Goal: Task Accomplishment & Management: Manage account settings

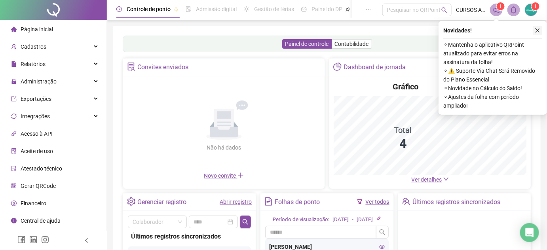
click at [537, 28] on icon "close" at bounding box center [537, 31] width 6 height 6
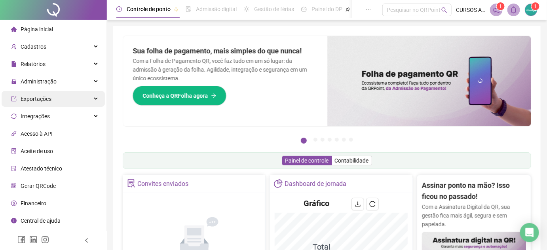
click at [72, 100] on div "Exportações" at bounding box center [53, 99] width 103 height 16
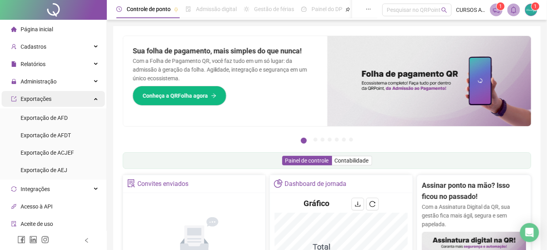
click at [72, 100] on div "Exportações" at bounding box center [53, 99] width 103 height 16
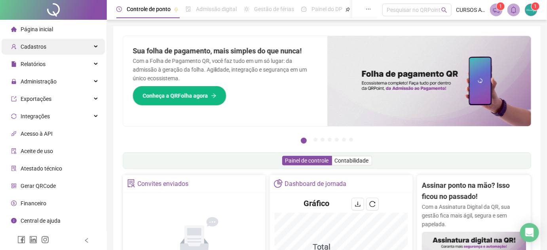
click at [78, 44] on div "Cadastros" at bounding box center [53, 47] width 103 height 16
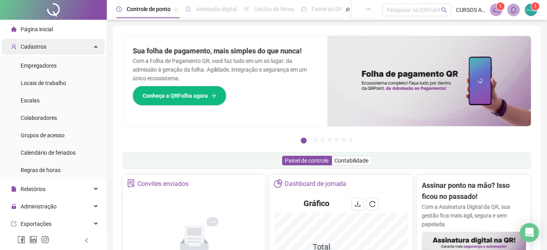
click at [78, 44] on div "Cadastros" at bounding box center [53, 47] width 103 height 16
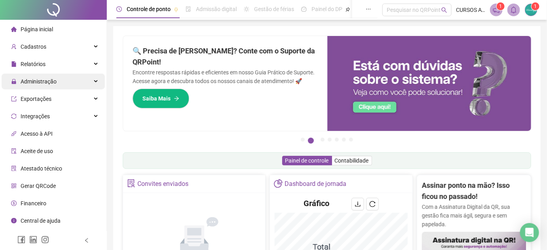
click at [50, 78] on span "Administração" at bounding box center [39, 81] width 36 height 6
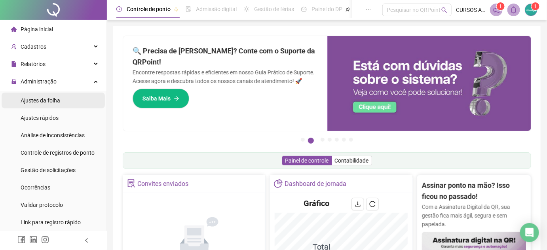
click at [55, 97] on span "Ajustes da folha" at bounding box center [41, 100] width 40 height 6
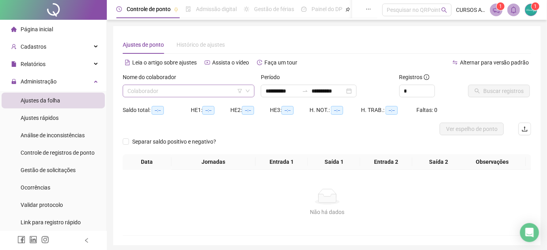
click at [215, 96] on input "search" at bounding box center [184, 91] width 115 height 12
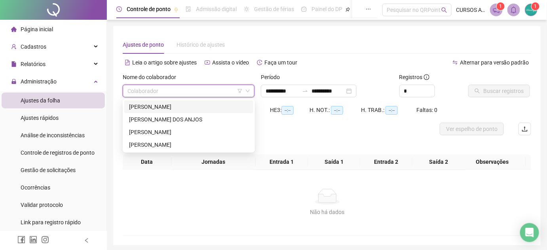
click at [183, 105] on div "[PERSON_NAME]" at bounding box center [188, 106] width 119 height 9
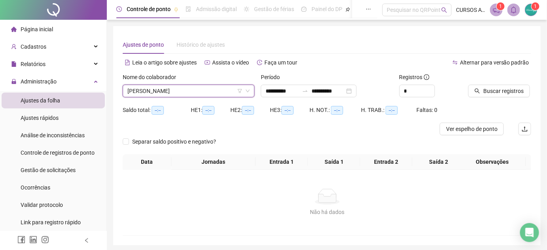
click at [486, 83] on div at bounding box center [489, 79] width 43 height 12
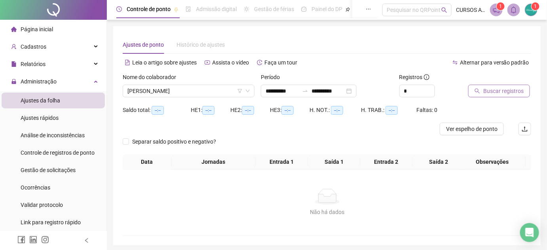
click at [486, 87] on span "Buscar registros" at bounding box center [503, 91] width 40 height 9
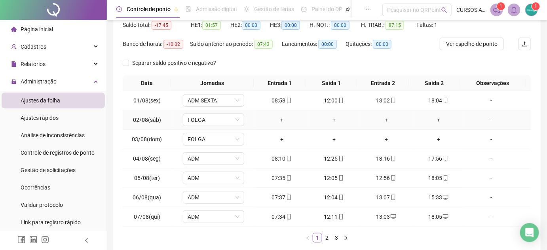
scroll to position [127, 0]
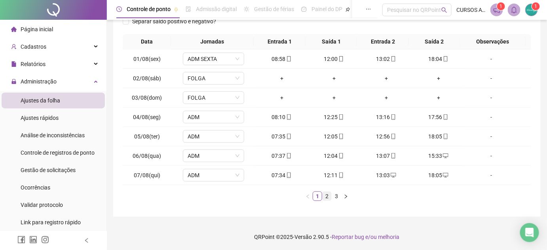
click at [327, 195] on link "2" at bounding box center [326, 196] width 9 height 9
click at [332, 195] on link "3" at bounding box center [336, 196] width 9 height 9
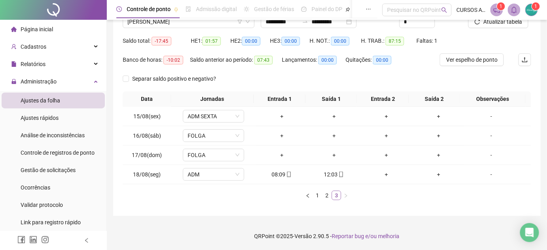
scroll to position [68, 0]
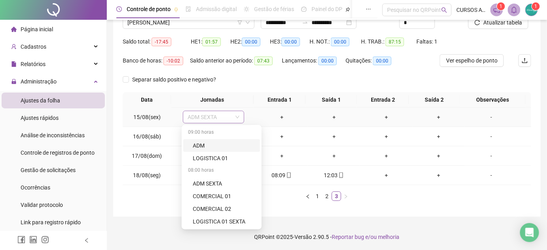
click at [232, 119] on span "ADM SEXTA" at bounding box center [213, 117] width 52 height 12
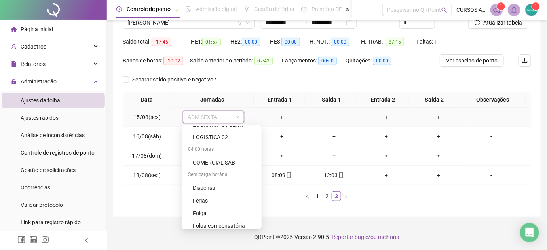
scroll to position [108, 0]
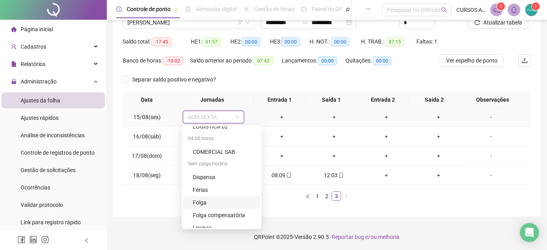
click at [216, 200] on div "Folga" at bounding box center [224, 202] width 62 height 9
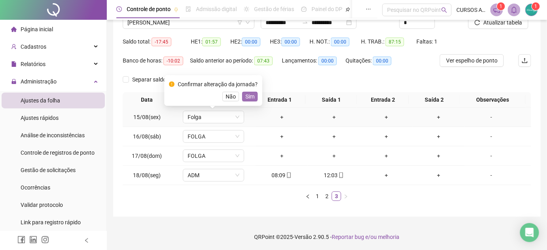
click at [246, 100] on span "Sim" at bounding box center [249, 96] width 9 height 9
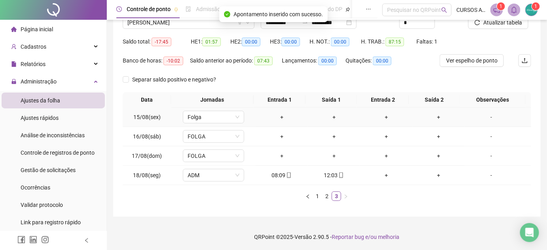
click at [489, 119] on div "-" at bounding box center [490, 117] width 47 height 9
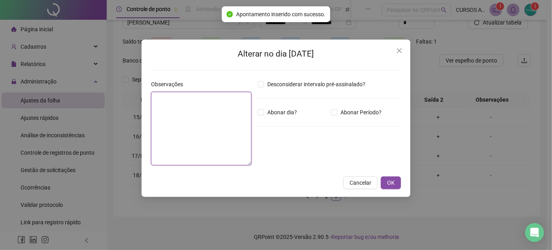
click at [177, 124] on textarea at bounding box center [201, 129] width 100 height 74
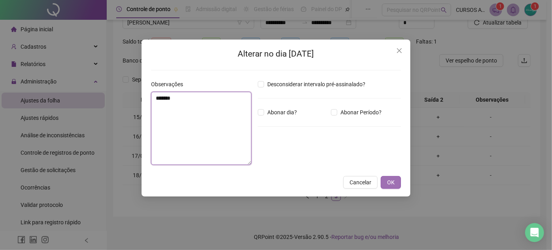
type textarea "*******"
click at [388, 181] on span "OK" at bounding box center [391, 182] width 8 height 9
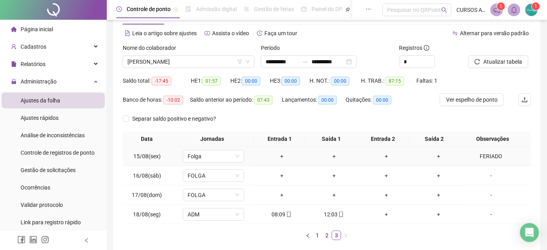
scroll to position [0, 0]
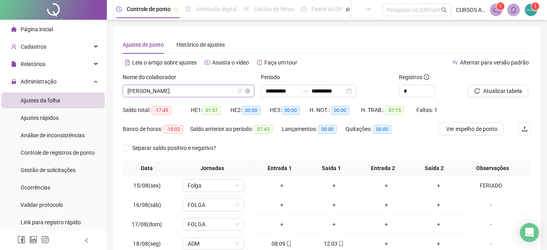
click at [229, 90] on span "[PERSON_NAME]" at bounding box center [188, 91] width 122 height 12
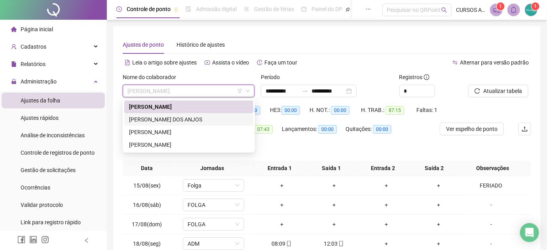
click at [204, 117] on div "[PERSON_NAME] DOS ANJOS" at bounding box center [188, 119] width 119 height 9
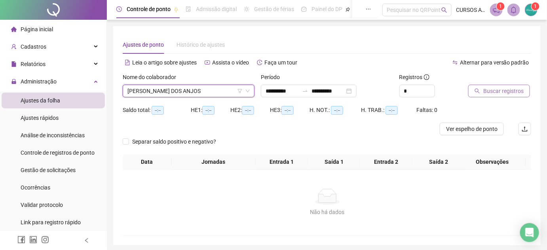
click at [472, 90] on button "Buscar registros" at bounding box center [499, 91] width 62 height 13
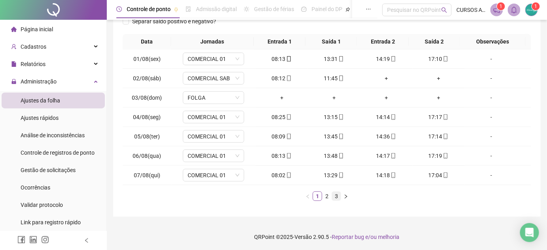
click at [337, 198] on link "3" at bounding box center [336, 196] width 9 height 9
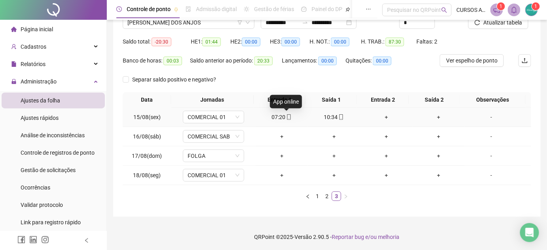
click at [286, 117] on icon "mobile" at bounding box center [289, 117] width 6 height 6
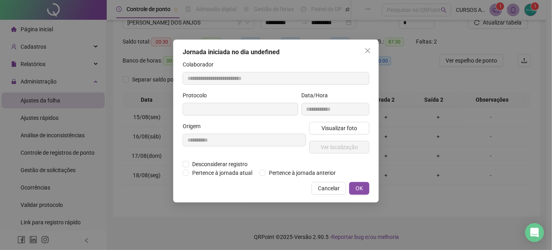
type input "**********"
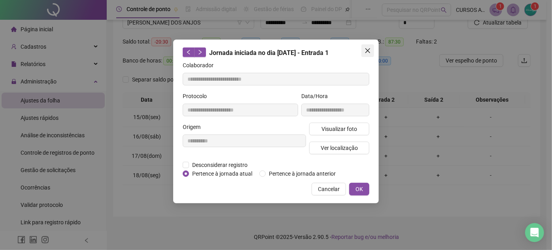
click at [367, 51] on icon "close" at bounding box center [368, 50] width 6 height 6
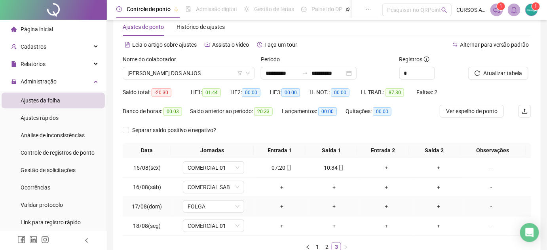
scroll to position [0, 0]
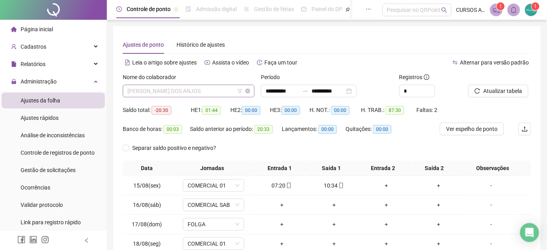
click at [227, 95] on span "[PERSON_NAME] DOS ANJOS" at bounding box center [188, 91] width 122 height 12
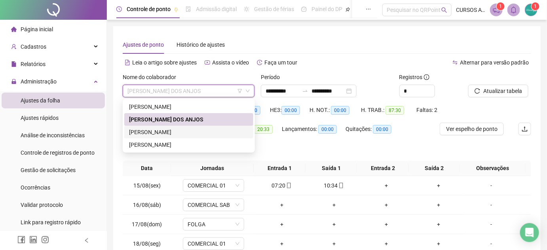
click at [215, 129] on div "[PERSON_NAME]" at bounding box center [188, 132] width 119 height 9
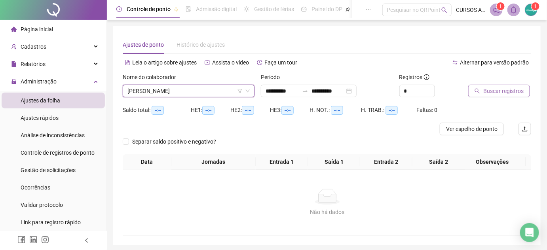
click at [485, 93] on span "Buscar registros" at bounding box center [503, 91] width 40 height 9
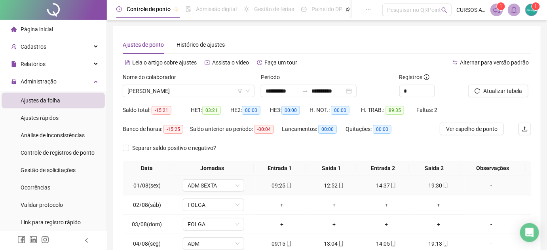
scroll to position [127, 0]
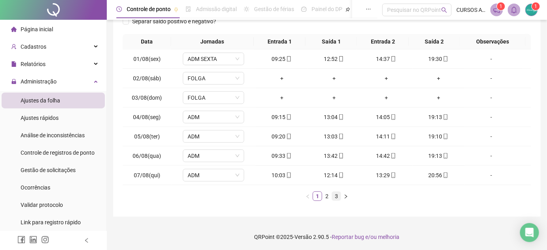
click at [335, 197] on link "3" at bounding box center [336, 196] width 9 height 9
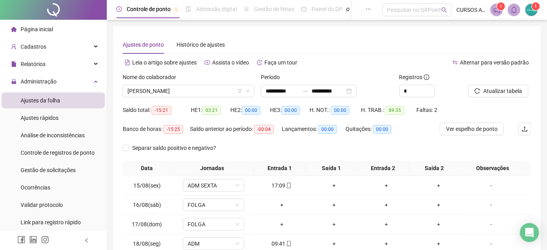
scroll to position [36, 0]
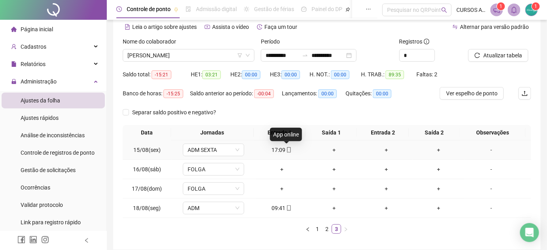
click at [287, 151] on icon "mobile" at bounding box center [289, 150] width 6 height 6
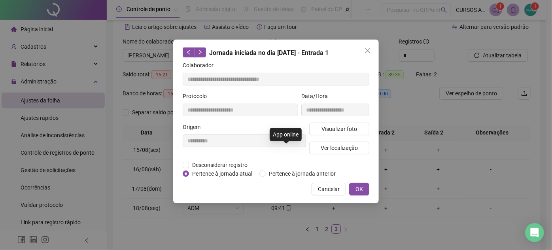
type input "**********"
click at [348, 131] on span "Visualizar foto" at bounding box center [340, 129] width 36 height 9
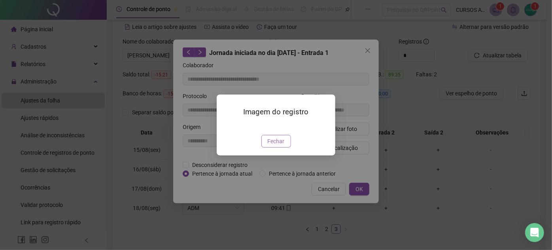
click at [275, 146] on span "Fechar" at bounding box center [276, 141] width 17 height 9
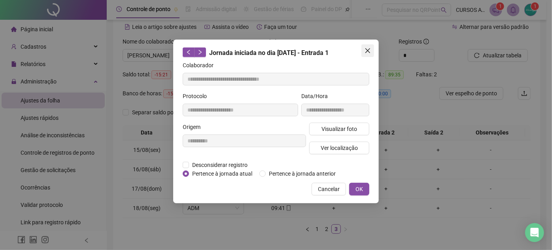
click at [367, 47] on button "Close" at bounding box center [367, 50] width 13 height 13
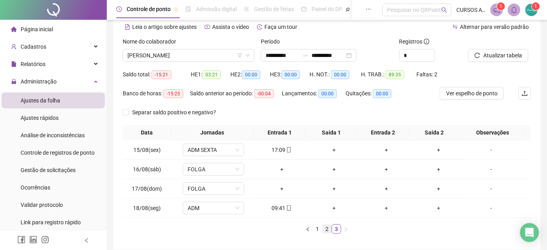
click at [324, 226] on link "2" at bounding box center [326, 229] width 9 height 9
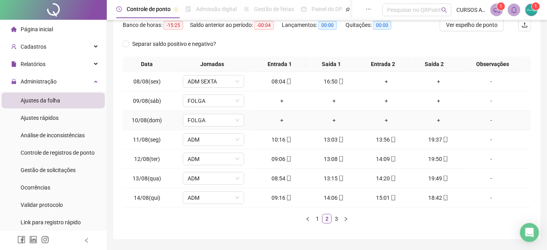
scroll to position [127, 0]
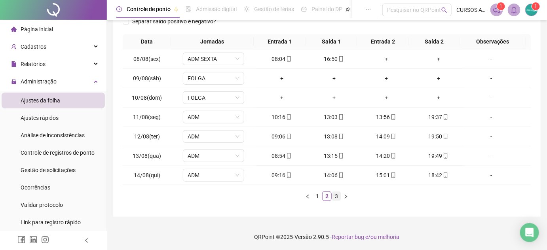
click at [333, 196] on link "3" at bounding box center [336, 196] width 9 height 9
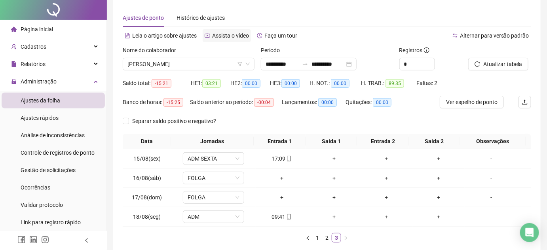
scroll to position [0, 0]
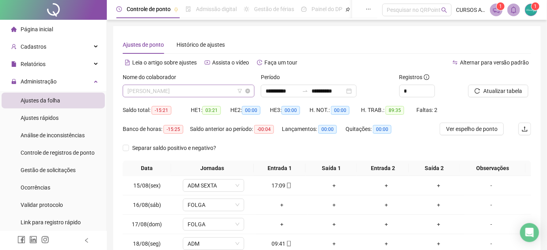
click at [236, 88] on span "[PERSON_NAME]" at bounding box center [188, 91] width 122 height 12
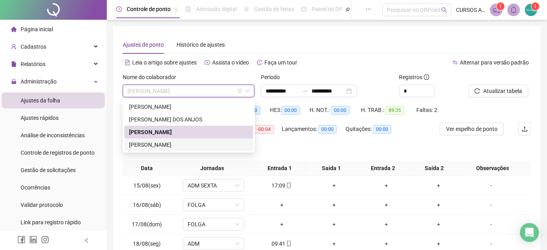
click at [206, 145] on div "[PERSON_NAME]" at bounding box center [188, 144] width 119 height 9
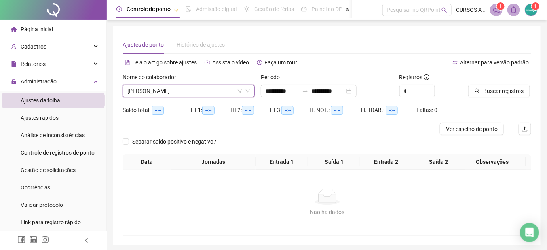
click at [344, 44] on div "Ajustes de ponto Histórico de ajustes" at bounding box center [327, 45] width 408 height 18
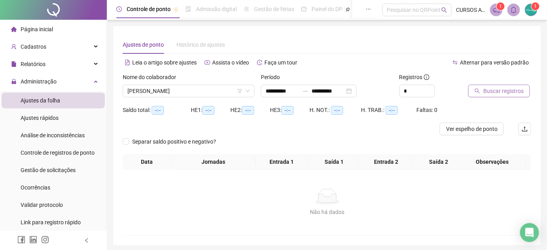
click at [494, 91] on span "Buscar registros" at bounding box center [503, 91] width 40 height 9
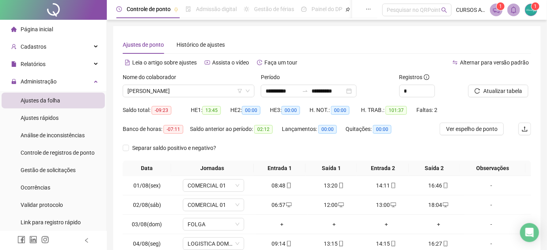
scroll to position [127, 0]
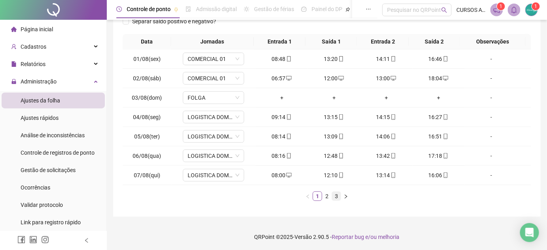
click at [334, 197] on link "3" at bounding box center [336, 196] width 9 height 9
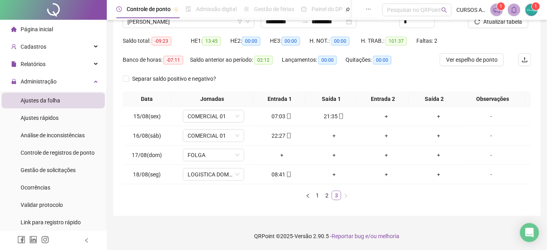
scroll to position [68, 0]
click at [286, 115] on icon "mobile" at bounding box center [289, 117] width 6 height 6
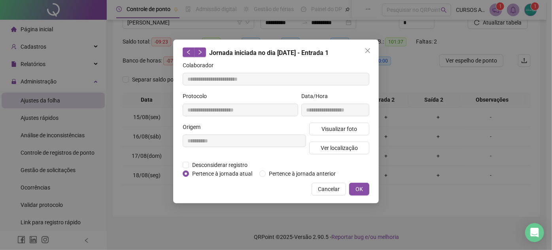
type input "**********"
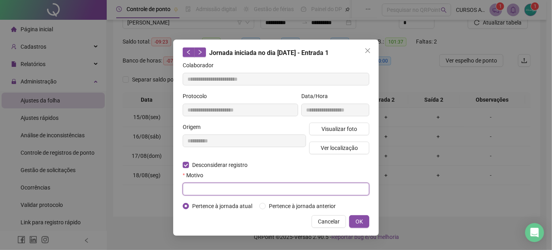
click at [289, 191] on input "text" at bounding box center [276, 189] width 187 height 13
type input "*****"
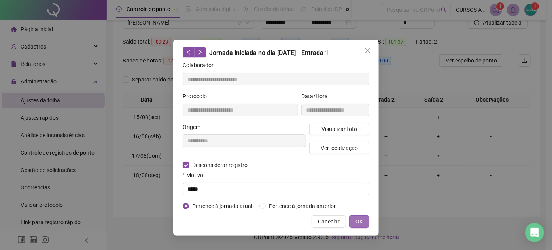
click at [360, 219] on span "OK" at bounding box center [360, 221] width 8 height 9
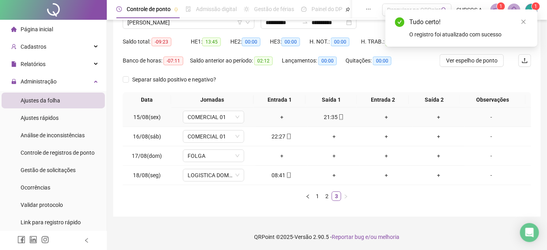
click at [340, 114] on icon "mobile" at bounding box center [341, 117] width 6 height 6
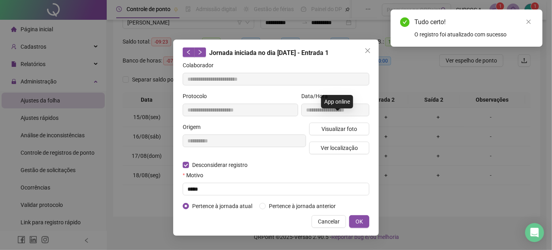
type input "**********"
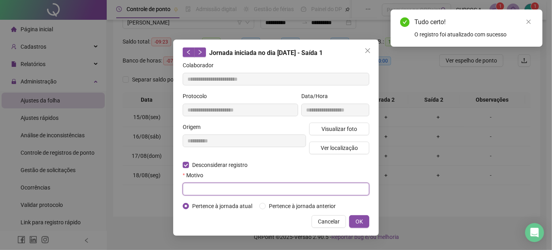
click at [271, 185] on input "text" at bounding box center [276, 189] width 187 height 13
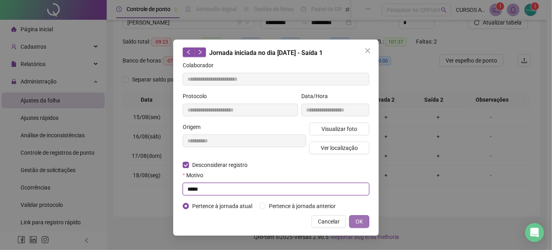
type input "*****"
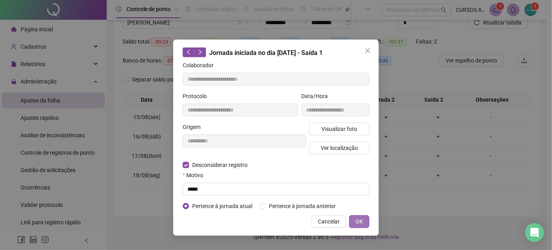
click at [362, 218] on span "OK" at bounding box center [360, 221] width 8 height 9
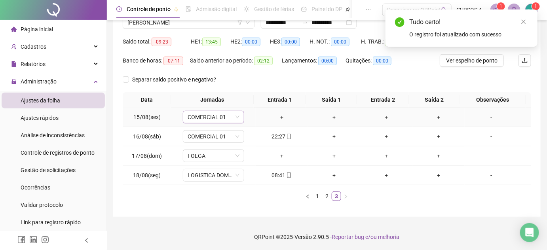
click at [225, 114] on span "COMERCIAL 01" at bounding box center [213, 117] width 52 height 12
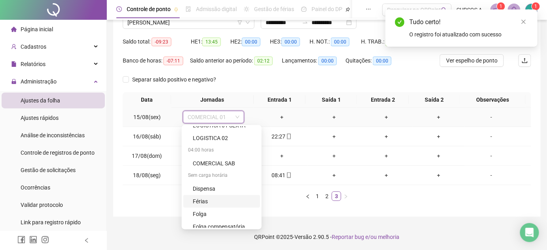
scroll to position [108, 0]
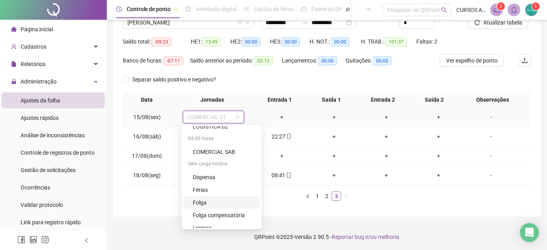
click at [208, 205] on div "Folga" at bounding box center [224, 202] width 62 height 9
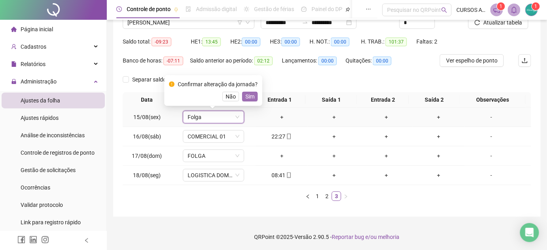
click at [247, 96] on span "Sim" at bounding box center [249, 96] width 9 height 9
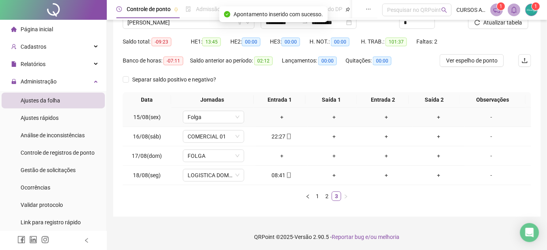
click at [482, 117] on div "-" at bounding box center [490, 117] width 47 height 9
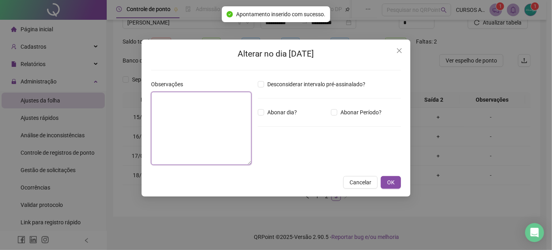
click at [207, 118] on textarea at bounding box center [201, 128] width 100 height 73
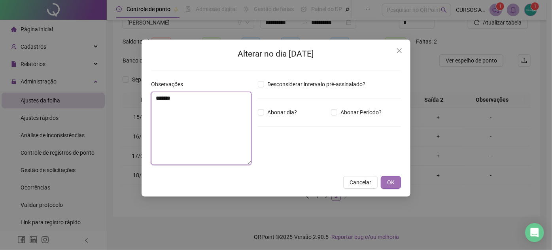
type textarea "*******"
click at [395, 183] on button "OK" at bounding box center [391, 182] width 20 height 13
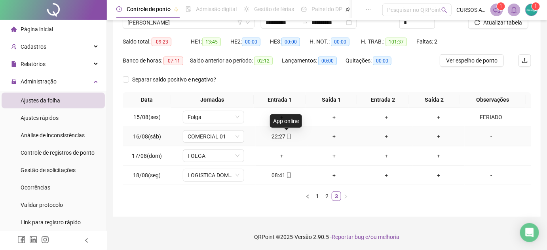
click at [287, 138] on icon "mobile" at bounding box center [289, 137] width 6 height 6
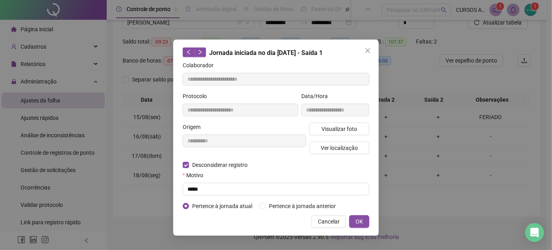
type input "**********"
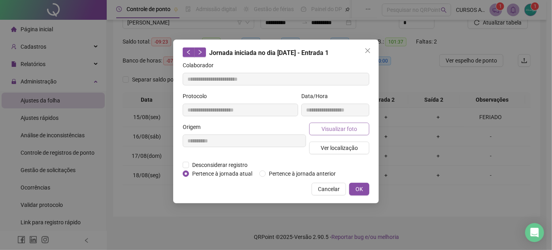
click at [325, 129] on span "Visualizar foto" at bounding box center [340, 129] width 36 height 9
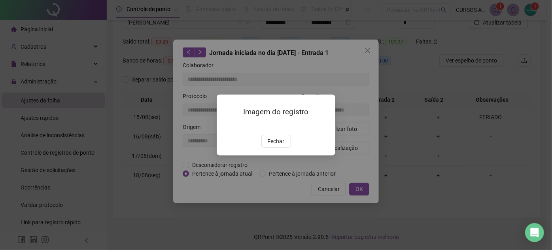
click at [275, 155] on div "Imagem do registro Fechar" at bounding box center [276, 125] width 119 height 61
click at [273, 146] on span "Fechar" at bounding box center [276, 141] width 17 height 9
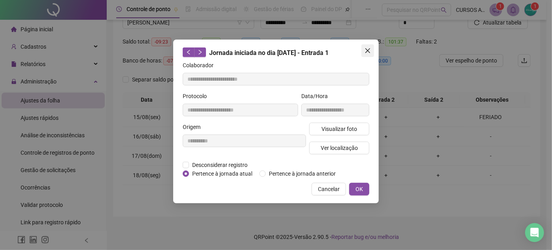
click at [368, 53] on icon "close" at bounding box center [368, 50] width 6 height 6
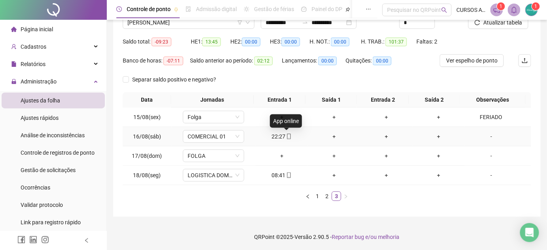
click at [286, 136] on icon "mobile" at bounding box center [289, 137] width 6 height 6
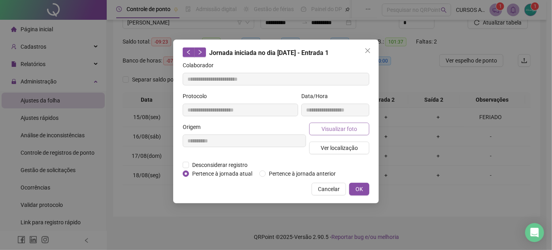
click at [346, 123] on button "Visualizar foto" at bounding box center [339, 129] width 60 height 13
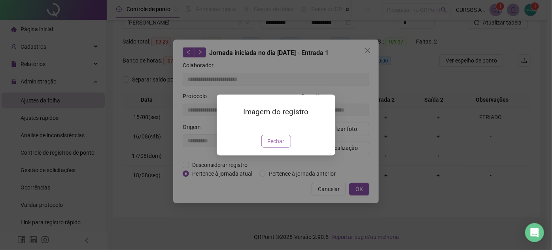
click at [281, 146] on span "Fechar" at bounding box center [276, 141] width 17 height 9
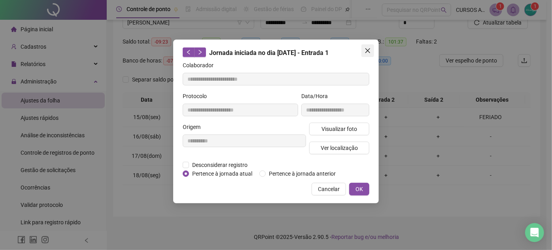
click at [370, 53] on icon "close" at bounding box center [368, 50] width 6 height 6
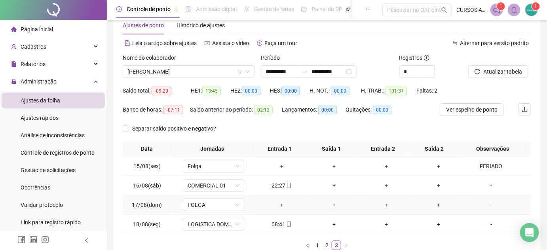
scroll to position [0, 0]
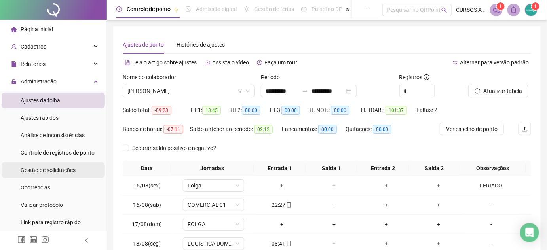
click at [68, 170] on span "Gestão de solicitações" at bounding box center [48, 170] width 55 height 6
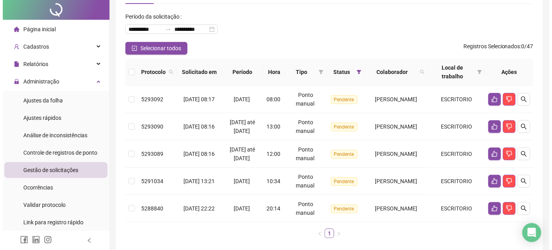
scroll to position [104, 0]
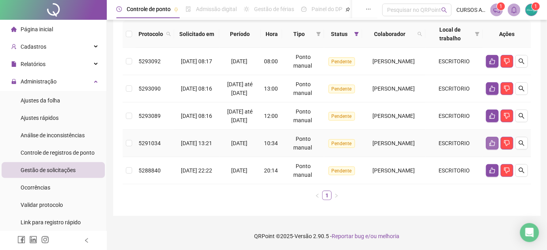
click at [490, 142] on icon "like" at bounding box center [492, 143] width 6 height 6
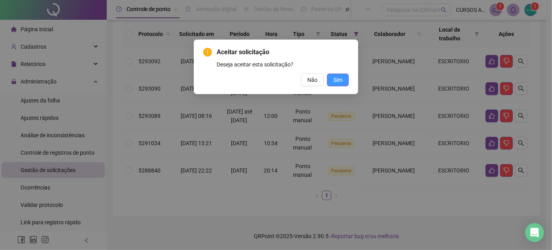
click at [342, 84] on span "Sim" at bounding box center [337, 80] width 9 height 9
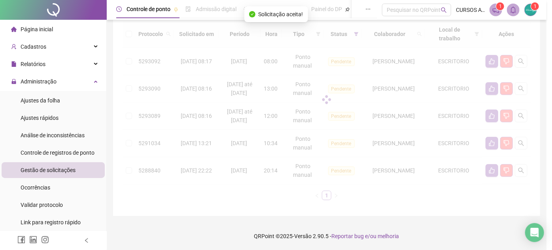
scroll to position [77, 0]
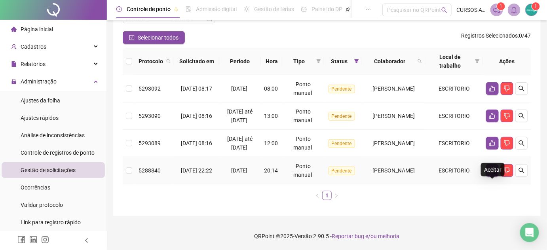
click at [488, 175] on button "button" at bounding box center [492, 170] width 13 height 13
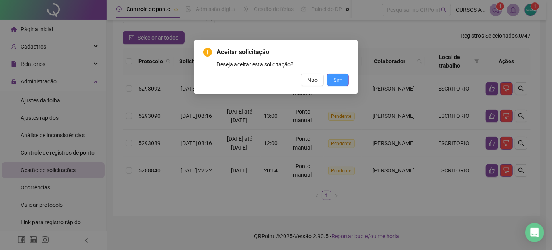
click at [337, 77] on span "Sim" at bounding box center [337, 80] width 9 height 9
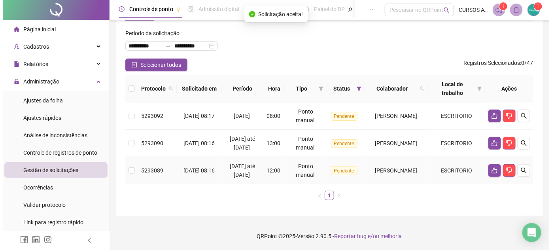
scroll to position [50, 0]
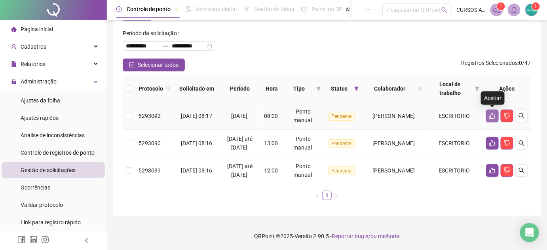
click at [490, 113] on icon "like" at bounding box center [492, 116] width 6 height 6
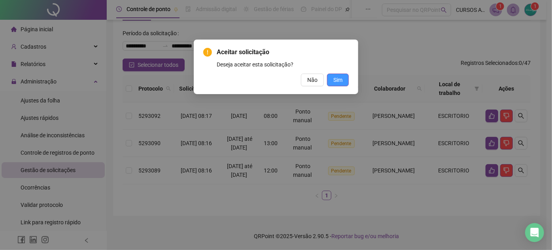
click at [346, 81] on button "Sim" at bounding box center [338, 80] width 22 height 13
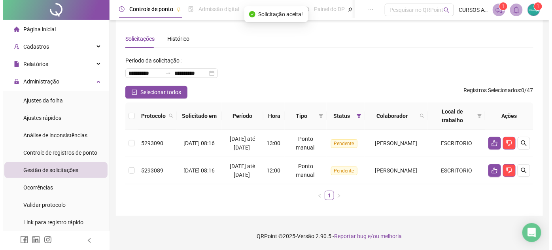
scroll to position [23, 0]
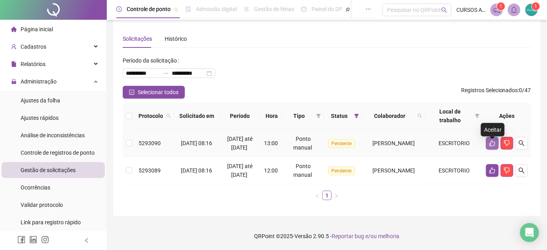
click at [489, 140] on icon "like" at bounding box center [492, 143] width 6 height 6
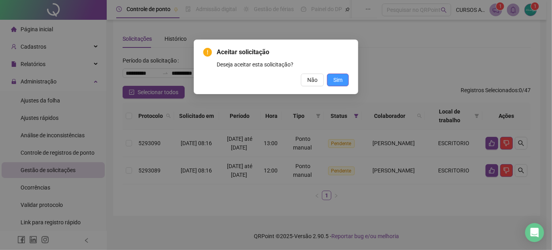
click at [339, 83] on span "Sim" at bounding box center [337, 80] width 9 height 9
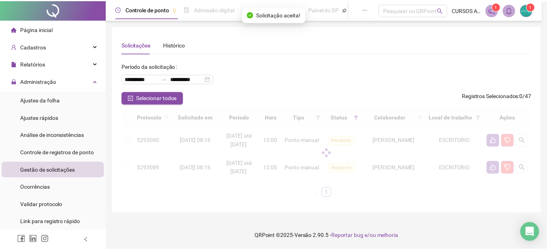
scroll to position [0, 0]
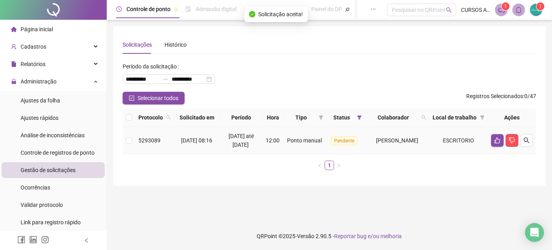
click at [490, 148] on td at bounding box center [512, 140] width 48 height 27
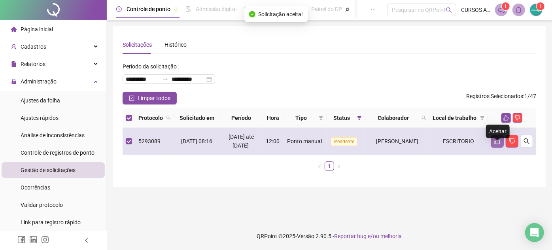
click at [497, 144] on icon "like" at bounding box center [498, 141] width 6 height 6
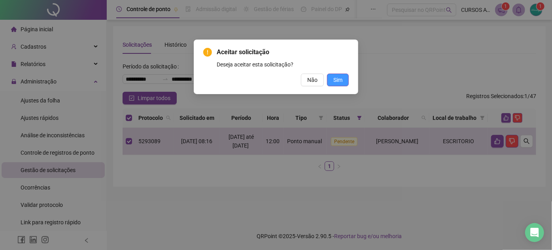
click at [340, 83] on span "Sim" at bounding box center [337, 80] width 9 height 9
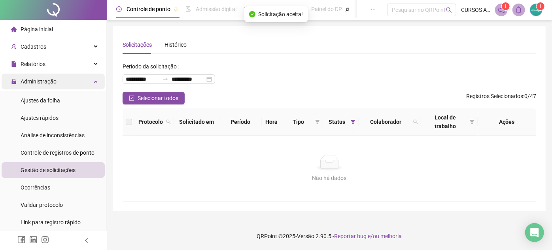
click at [59, 85] on div "Administração" at bounding box center [53, 82] width 103 height 16
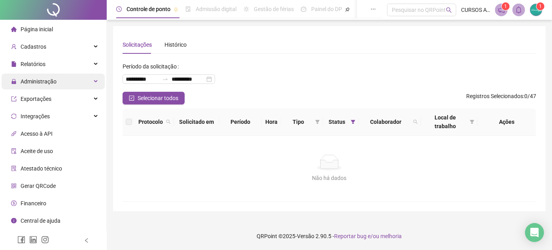
click at [57, 82] on div "Administração" at bounding box center [53, 82] width 103 height 16
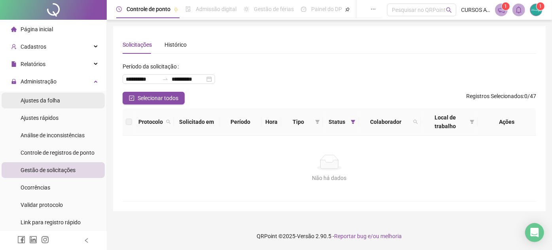
click at [68, 105] on li "Ajustes da folha" at bounding box center [53, 101] width 103 height 16
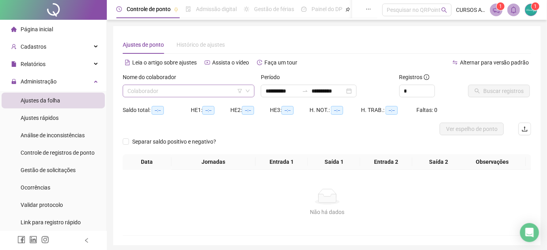
click at [174, 91] on input "search" at bounding box center [184, 91] width 115 height 12
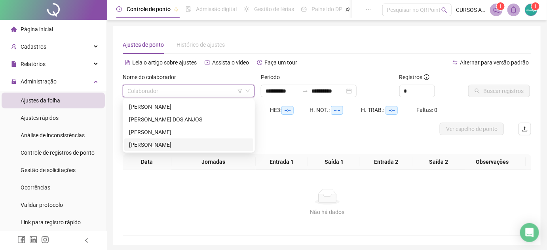
click at [186, 148] on div "[PERSON_NAME]" at bounding box center [188, 144] width 119 height 9
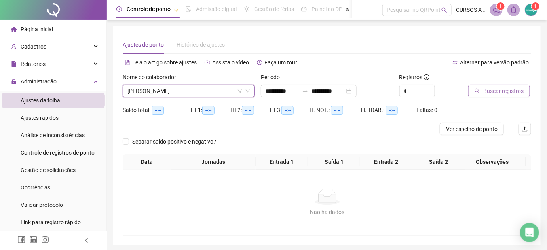
click at [514, 87] on span "Buscar registros" at bounding box center [503, 91] width 40 height 9
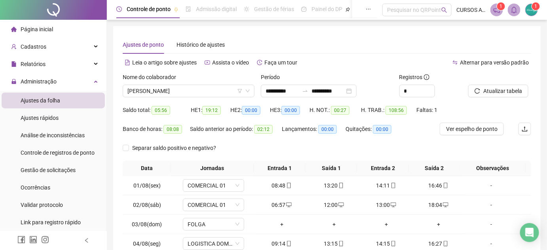
scroll to position [127, 0]
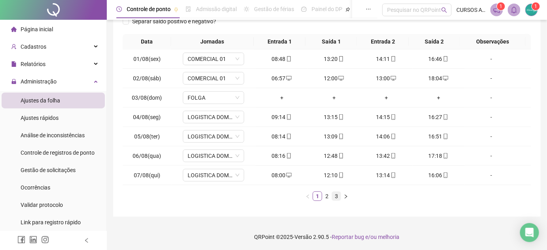
click at [337, 196] on link "3" at bounding box center [336, 196] width 9 height 9
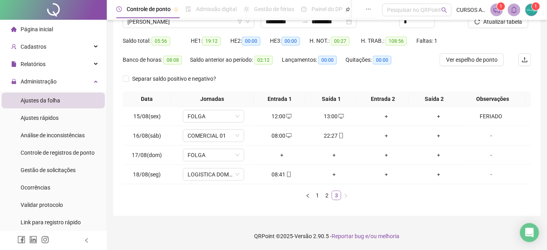
scroll to position [68, 0]
click at [297, 113] on div "12:00" at bounding box center [282, 117] width 46 height 9
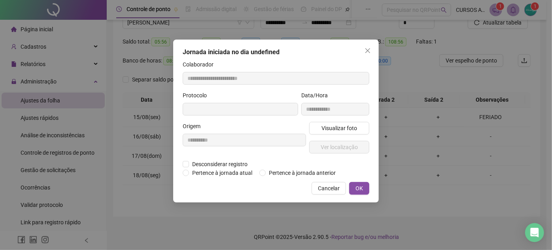
type input "**********"
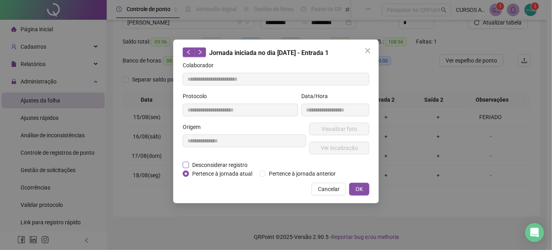
click at [189, 161] on span "Desconsiderar registro" at bounding box center [220, 165] width 62 height 9
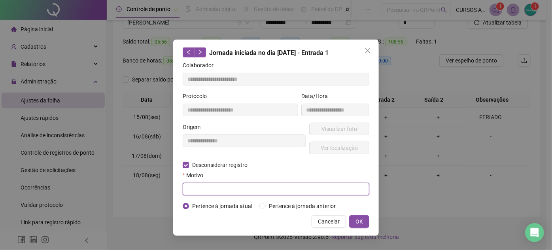
click at [219, 185] on input "text" at bounding box center [276, 189] width 187 height 13
type input "*****"
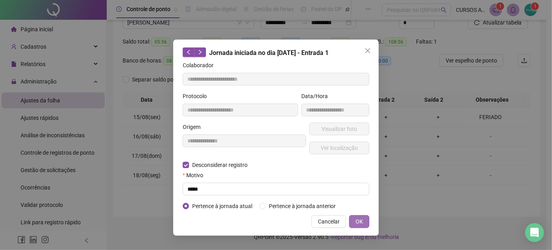
click at [358, 221] on span "OK" at bounding box center [360, 221] width 8 height 9
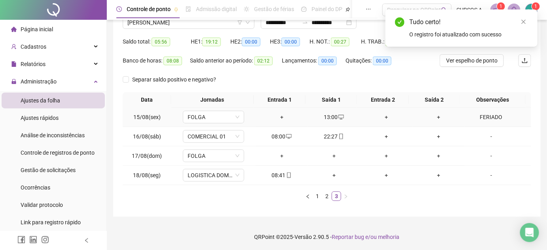
click at [338, 117] on icon "desktop" at bounding box center [341, 117] width 6 height 6
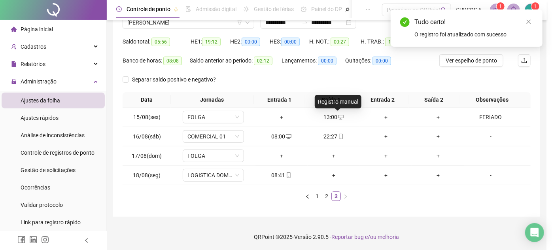
type input "**********"
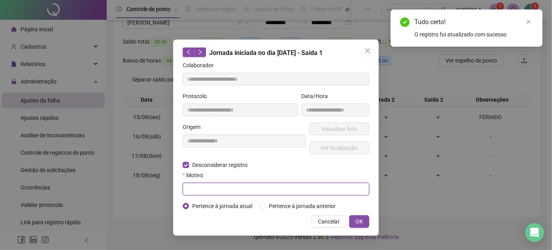
drag, startPoint x: 209, startPoint y: 184, endPoint x: 201, endPoint y: 184, distance: 7.9
click at [204, 184] on input "text" at bounding box center [276, 189] width 187 height 13
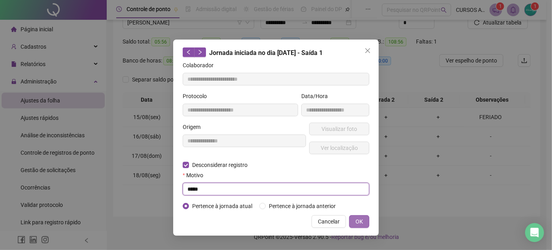
type input "*****"
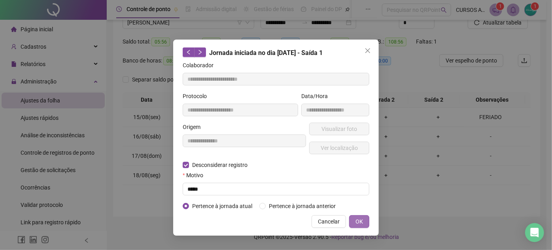
click at [359, 227] on button "OK" at bounding box center [359, 221] width 20 height 13
click at [360, 224] on span "OK" at bounding box center [360, 221] width 8 height 9
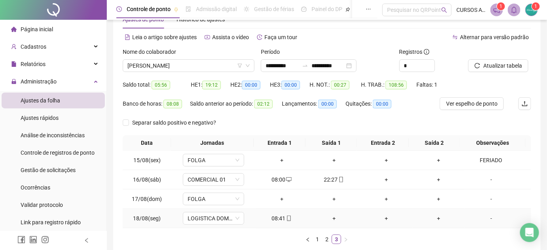
scroll to position [0, 0]
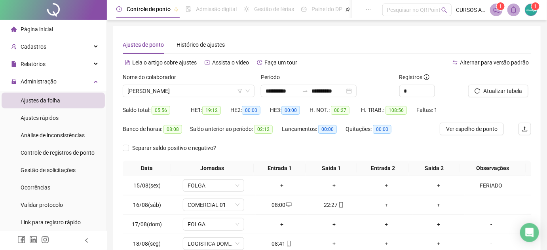
click at [229, 82] on div "Nome do colaborador" at bounding box center [189, 79] width 132 height 12
click at [221, 93] on span "[PERSON_NAME]" at bounding box center [188, 91] width 122 height 12
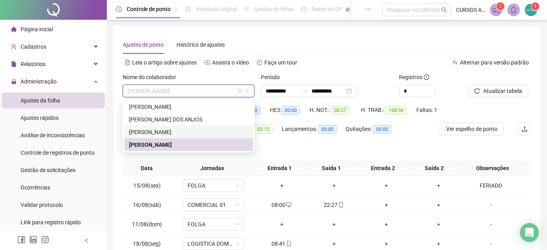
click at [196, 133] on div "[PERSON_NAME]" at bounding box center [188, 132] width 119 height 9
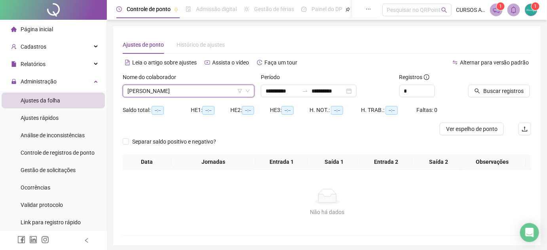
click at [496, 82] on div at bounding box center [489, 79] width 43 height 12
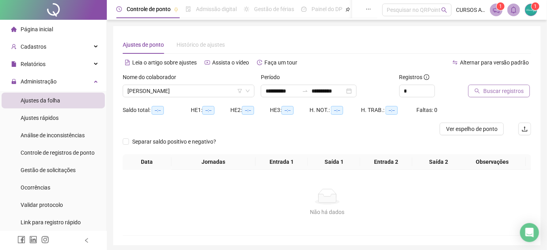
click at [499, 91] on span "Buscar registros" at bounding box center [503, 91] width 40 height 9
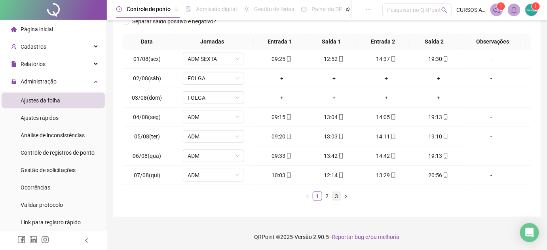
click at [332, 199] on link "3" at bounding box center [336, 196] width 9 height 9
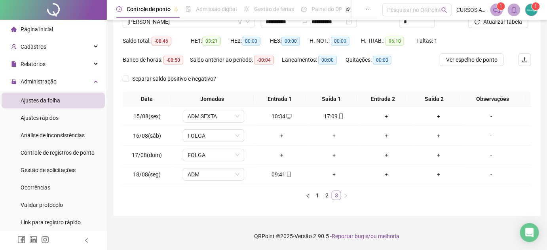
scroll to position [68, 0]
click at [487, 115] on div "-" at bounding box center [490, 117] width 47 height 9
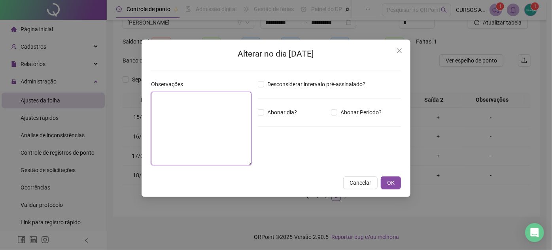
click at [194, 123] on textarea at bounding box center [201, 129] width 100 height 74
type textarea "*****"
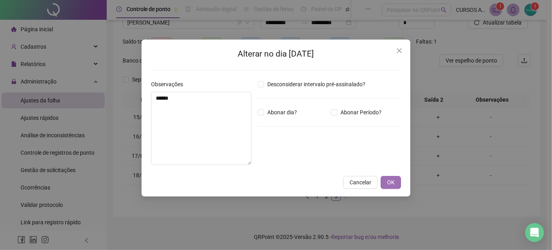
click at [395, 180] on button "OK" at bounding box center [391, 182] width 20 height 13
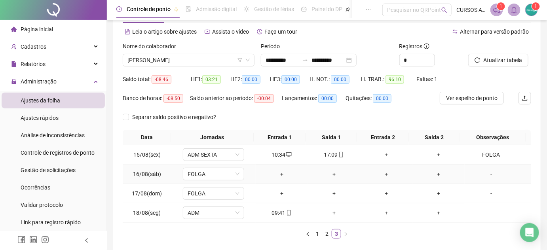
scroll to position [0, 0]
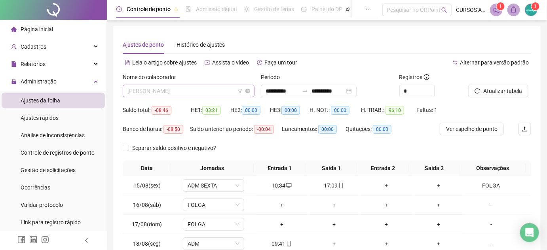
click at [233, 91] on span "[PERSON_NAME]" at bounding box center [188, 91] width 122 height 12
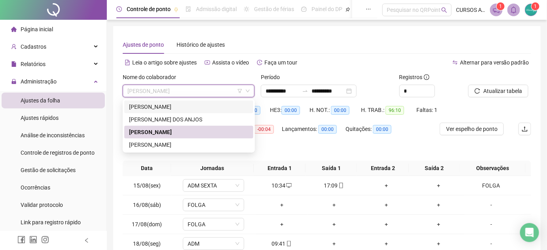
click at [200, 109] on div "[PERSON_NAME]" at bounding box center [188, 106] width 119 height 9
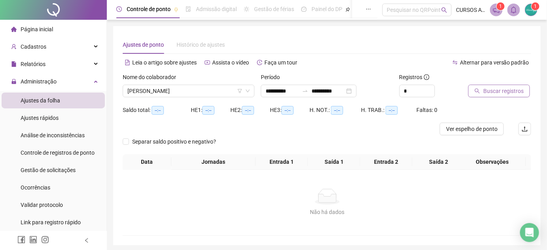
click at [518, 87] on span "Buscar registros" at bounding box center [503, 91] width 40 height 9
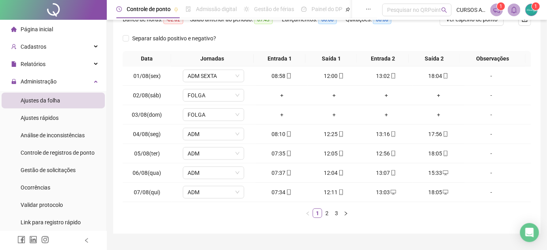
scroll to position [127, 0]
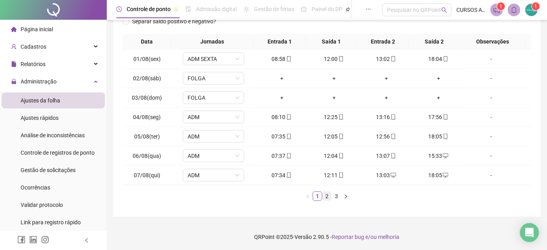
click at [326, 197] on link "2" at bounding box center [326, 196] width 9 height 9
click at [335, 194] on link "3" at bounding box center [336, 196] width 9 height 9
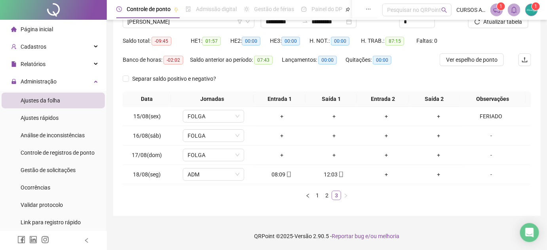
scroll to position [68, 0]
click at [325, 195] on link "2" at bounding box center [326, 196] width 9 height 9
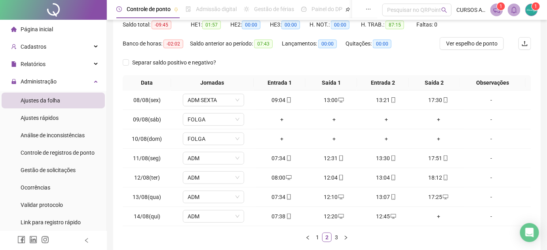
scroll to position [55, 0]
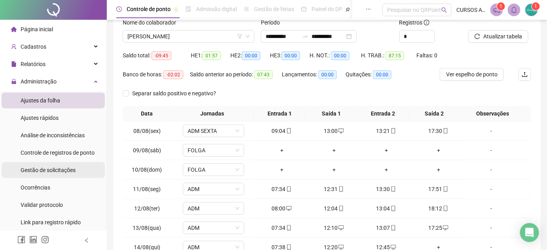
click at [57, 167] on span "Gestão de solicitações" at bounding box center [48, 170] width 55 height 6
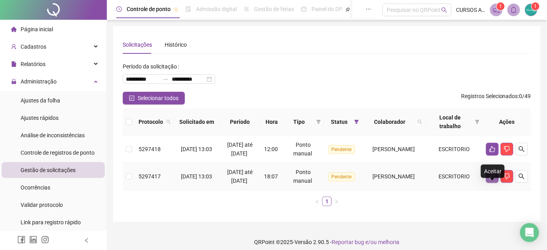
click at [491, 180] on icon "like" at bounding box center [492, 176] width 6 height 6
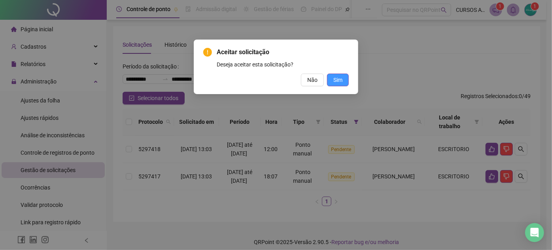
click at [341, 81] on span "Sim" at bounding box center [337, 80] width 9 height 9
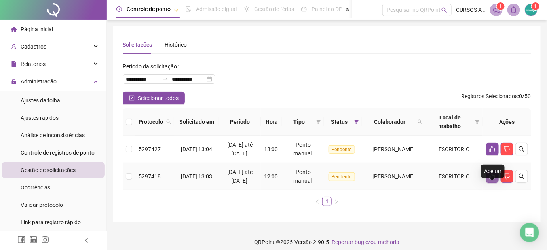
click at [494, 180] on icon "like" at bounding box center [492, 176] width 6 height 6
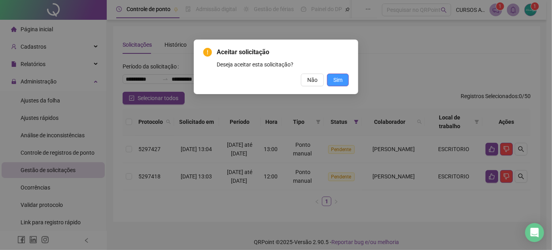
click at [341, 76] on span "Sim" at bounding box center [337, 80] width 9 height 9
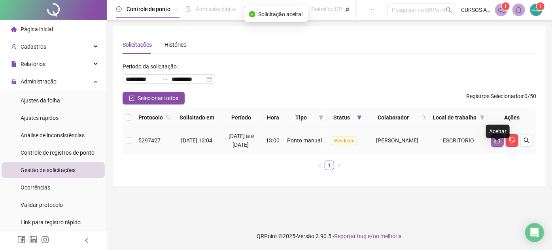
click at [499, 144] on icon "like" at bounding box center [498, 141] width 6 height 6
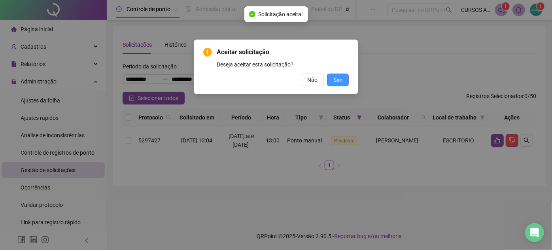
click at [345, 83] on button "Sim" at bounding box center [338, 80] width 22 height 13
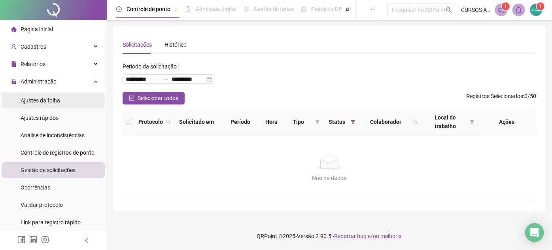
click at [59, 102] on span "Ajustes da folha" at bounding box center [41, 100] width 40 height 6
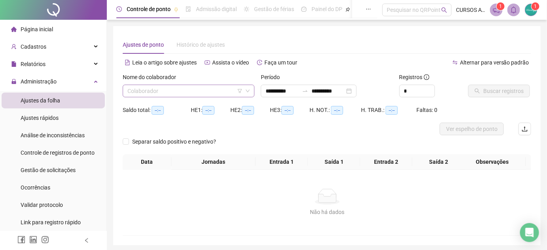
click at [205, 95] on input "search" at bounding box center [184, 91] width 115 height 12
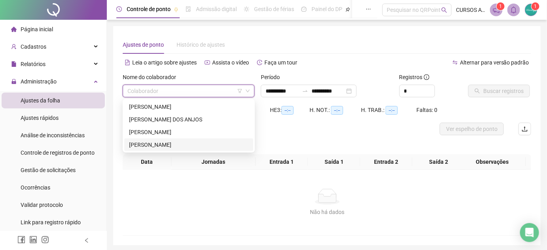
click at [194, 143] on div "[PERSON_NAME]" at bounding box center [188, 144] width 119 height 9
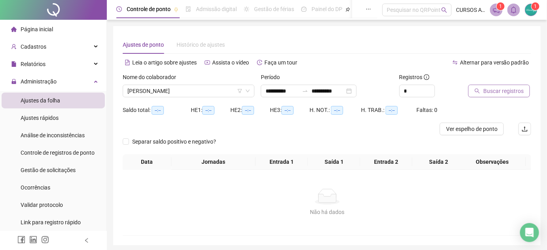
click at [500, 89] on span "Buscar registros" at bounding box center [503, 91] width 40 height 9
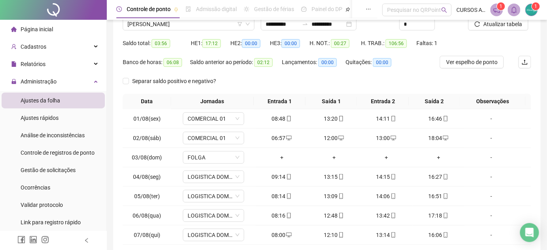
scroll to position [127, 0]
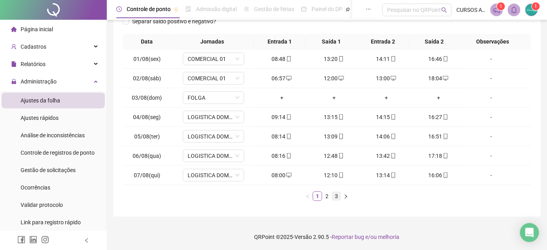
click at [334, 194] on link "3" at bounding box center [336, 196] width 9 height 9
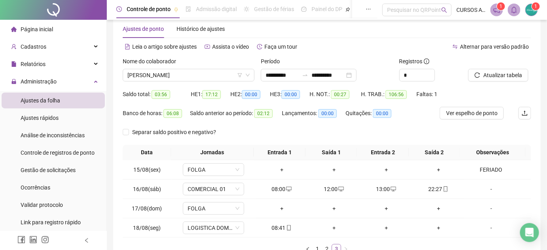
scroll to position [0, 0]
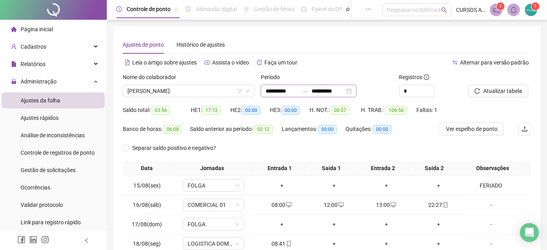
click at [356, 89] on div "**********" at bounding box center [309, 91] width 96 height 13
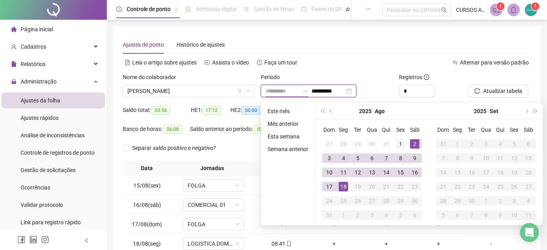
type input "**********"
click at [400, 142] on div "1" at bounding box center [399, 143] width 9 height 9
type input "**********"
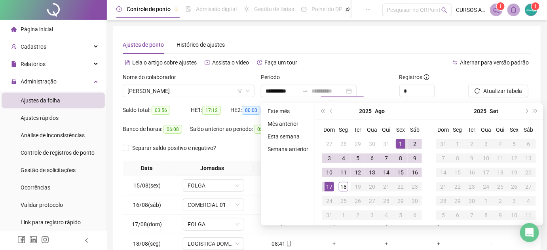
click at [327, 186] on div "17" at bounding box center [328, 186] width 9 height 9
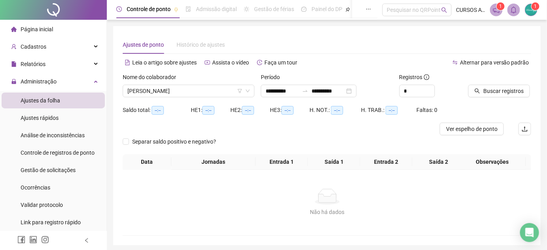
click at [408, 63] on div "Alternar para versão padrão" at bounding box center [429, 62] width 204 height 13
click at [502, 85] on button "Buscar registros" at bounding box center [499, 91] width 62 height 13
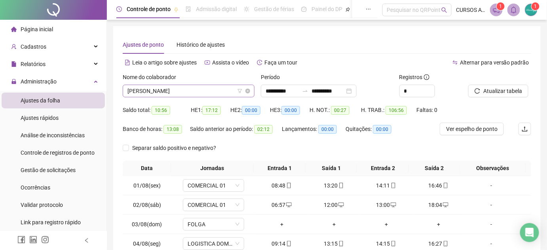
click at [209, 90] on span "[PERSON_NAME]" at bounding box center [188, 91] width 122 height 12
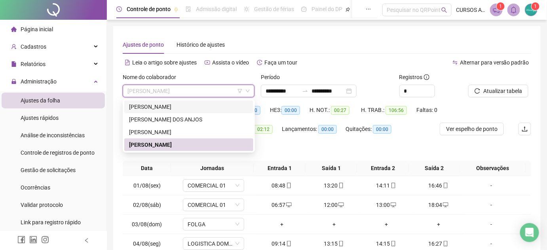
click at [199, 110] on div "[PERSON_NAME]" at bounding box center [188, 106] width 119 height 9
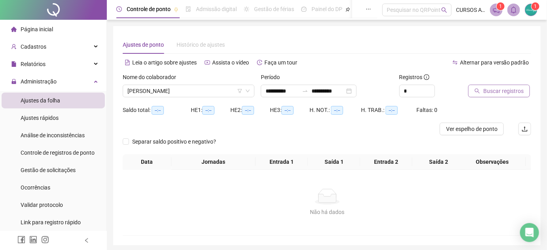
click at [487, 91] on span "Buscar registros" at bounding box center [503, 91] width 40 height 9
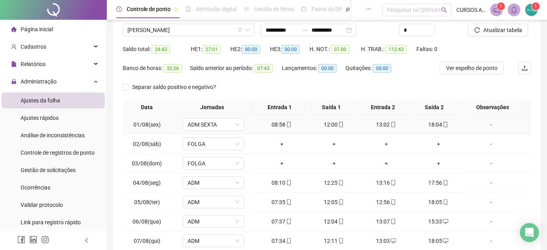
scroll to position [127, 0]
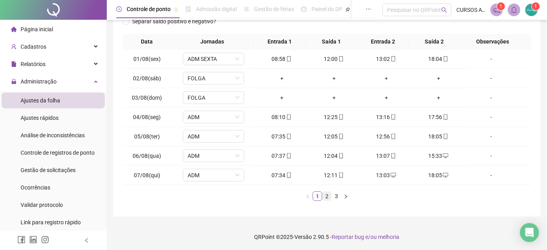
click at [326, 197] on link "2" at bounding box center [326, 196] width 9 height 9
click at [432, 174] on div "18:07" at bounding box center [438, 175] width 46 height 9
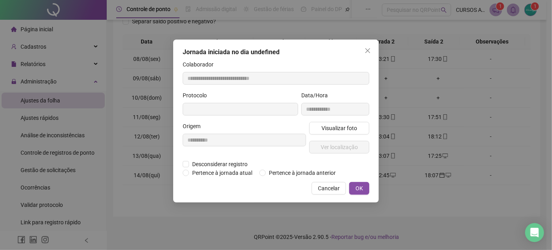
type input "**********"
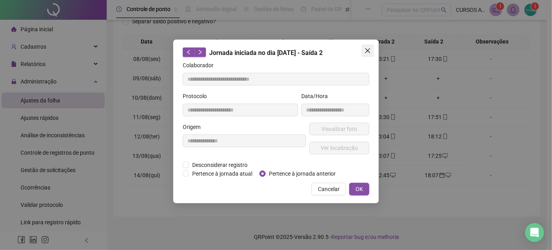
click at [372, 46] on button "Close" at bounding box center [367, 50] width 13 height 13
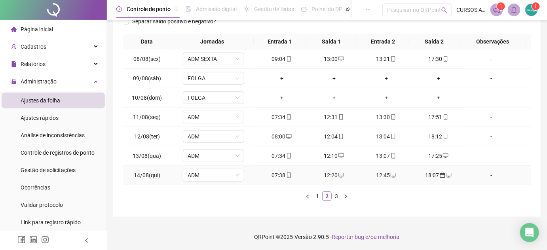
click at [446, 176] on icon "desktop" at bounding box center [449, 175] width 6 height 5
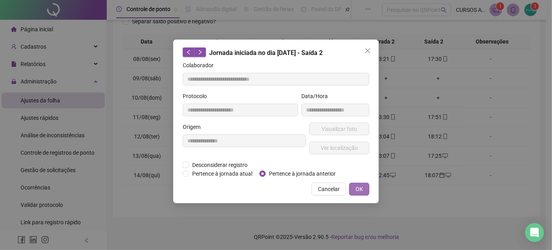
click at [352, 187] on button "OK" at bounding box center [359, 189] width 20 height 13
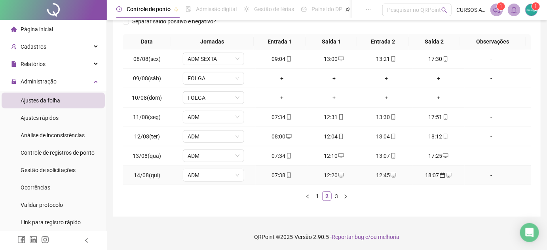
click at [429, 175] on div "18:07" at bounding box center [438, 175] width 46 height 9
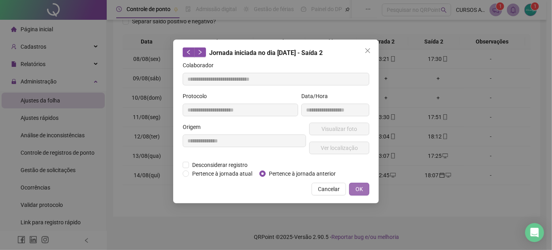
click at [367, 189] on button "OK" at bounding box center [359, 189] width 20 height 13
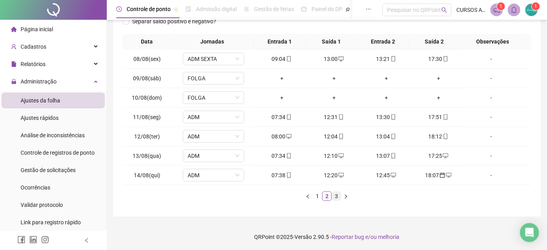
click at [337, 192] on link "3" at bounding box center [336, 196] width 9 height 9
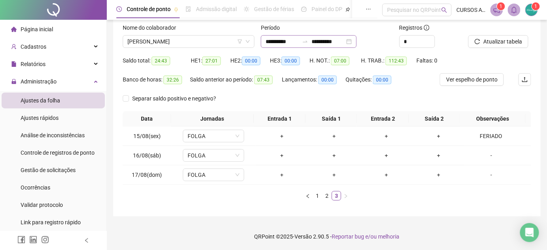
click at [356, 42] on div "**********" at bounding box center [309, 41] width 96 height 13
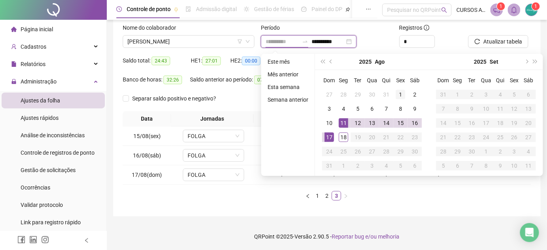
type input "**********"
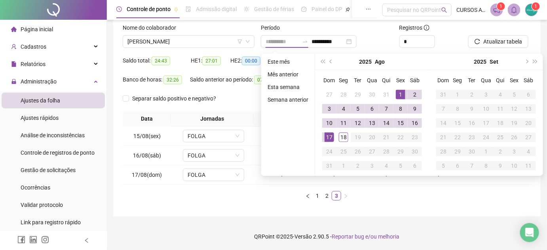
click at [401, 93] on div "1" at bounding box center [399, 94] width 9 height 9
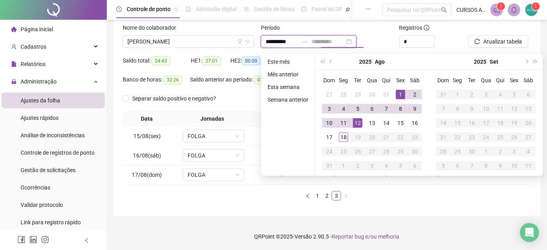
type input "**********"
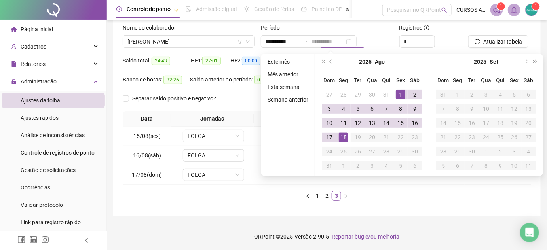
click at [344, 136] on div "18" at bounding box center [343, 136] width 9 height 9
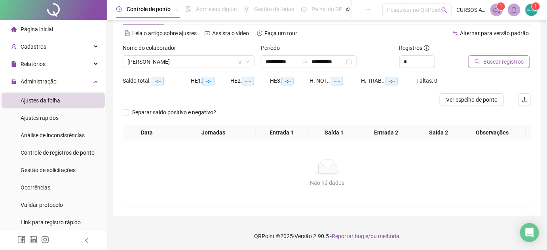
click at [494, 61] on button "Buscar registros" at bounding box center [499, 61] width 62 height 13
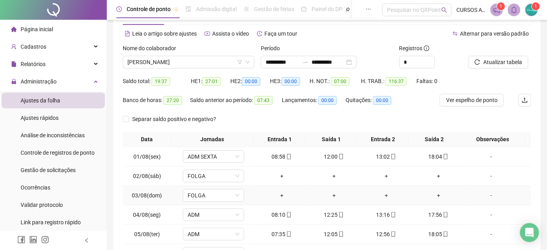
scroll to position [127, 0]
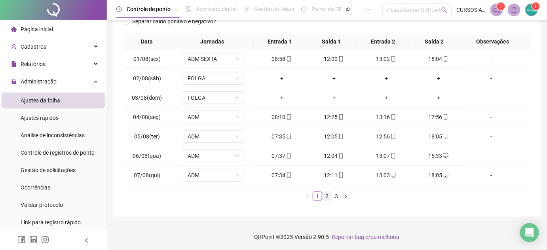
click at [327, 192] on link "2" at bounding box center [326, 196] width 9 height 9
click at [440, 173] on icon "calendar" at bounding box center [442, 175] width 5 height 5
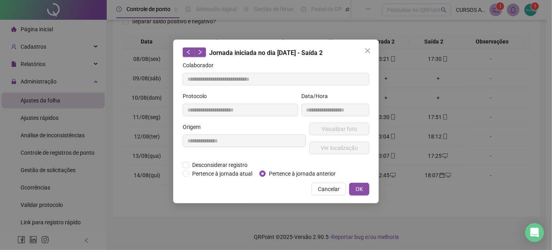
click at [464, 155] on div "**********" at bounding box center [276, 125] width 552 height 250
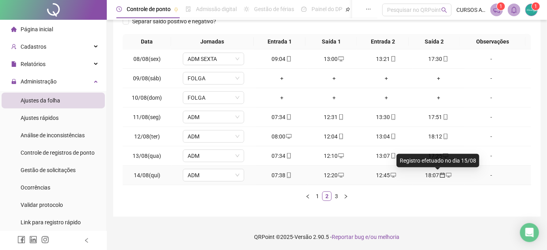
click at [439, 174] on icon "calendar" at bounding box center [442, 175] width 6 height 6
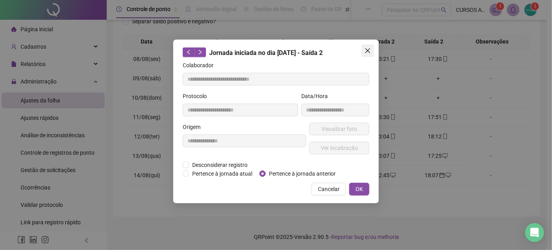
click at [370, 51] on icon "close" at bounding box center [368, 50] width 6 height 6
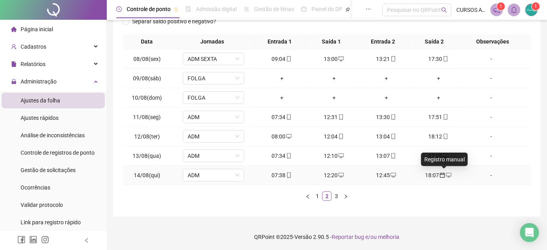
click at [446, 176] on icon "desktop" at bounding box center [449, 175] width 6 height 5
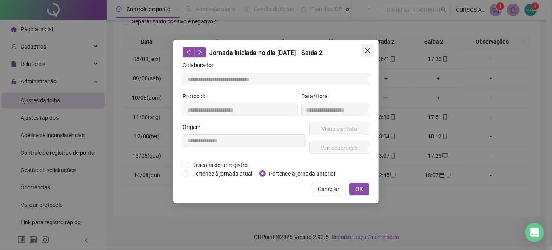
click at [368, 46] on button "Close" at bounding box center [367, 50] width 13 height 13
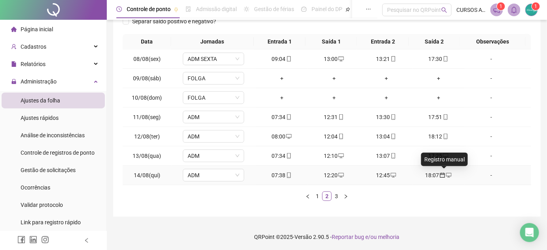
click at [439, 175] on icon "calendar" at bounding box center [442, 175] width 6 height 6
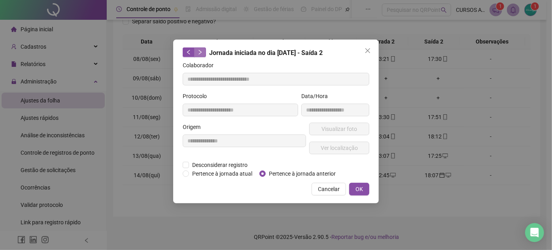
click at [199, 51] on icon "right" at bounding box center [200, 52] width 6 height 6
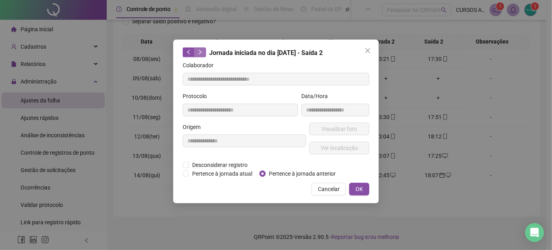
click at [199, 51] on icon "right" at bounding box center [200, 52] width 6 height 6
click at [190, 51] on icon "left" at bounding box center [189, 52] width 6 height 6
type input "**********"
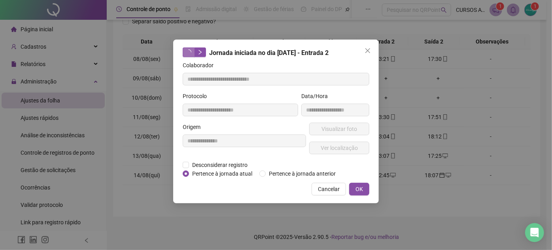
type input "**********"
click at [202, 52] on icon "right" at bounding box center [200, 52] width 6 height 6
type input "**********"
click at [202, 52] on icon "right" at bounding box center [200, 52] width 6 height 6
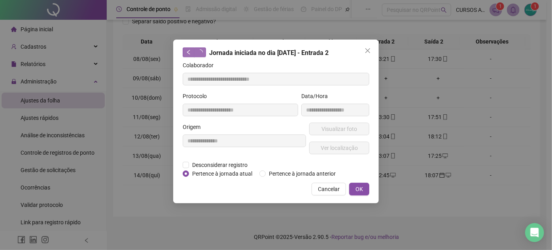
type input "**********"
click at [202, 52] on icon "right" at bounding box center [200, 52] width 6 height 6
click at [200, 53] on icon "right" at bounding box center [200, 52] width 6 height 6
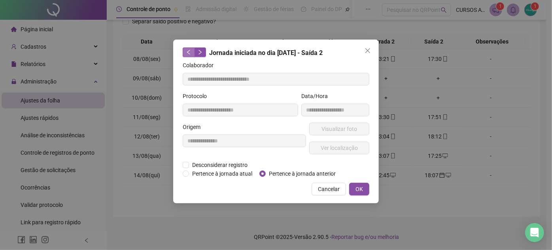
click at [188, 52] on icon "left" at bounding box center [189, 52] width 6 height 6
type input "**********"
click at [188, 52] on icon "left" at bounding box center [189, 52] width 6 height 6
type input "**********"
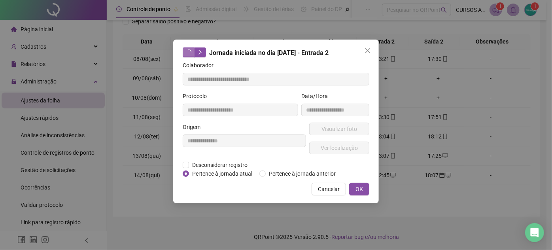
type input "**********"
click at [368, 49] on icon "close" at bounding box center [368, 50] width 6 height 6
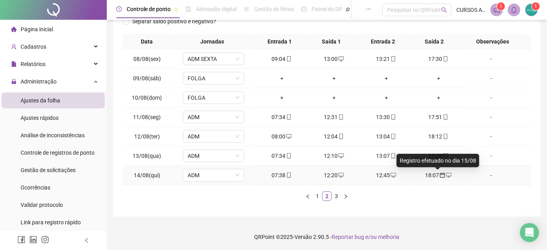
click at [429, 166] on div "Registro efetuado no dia 15/08" at bounding box center [437, 160] width 83 height 13
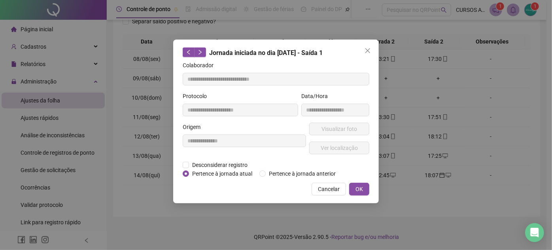
click at [185, 157] on div "**********" at bounding box center [244, 142] width 127 height 38
click at [186, 161] on label "Desconsiderar registro" at bounding box center [220, 165] width 74 height 9
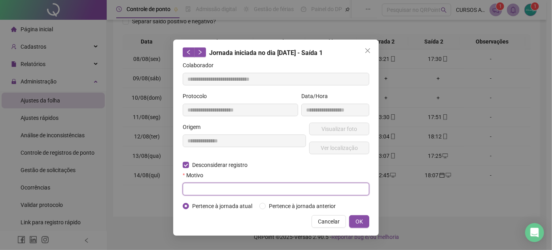
click at [236, 187] on input "text" at bounding box center [276, 189] width 187 height 13
type input "*"
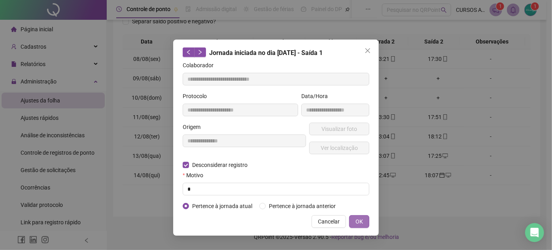
click at [366, 217] on button "OK" at bounding box center [359, 221] width 20 height 13
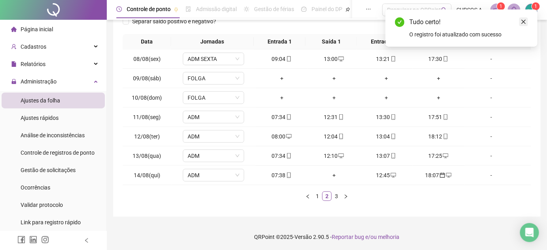
click at [522, 24] on icon "close" at bounding box center [523, 22] width 6 height 6
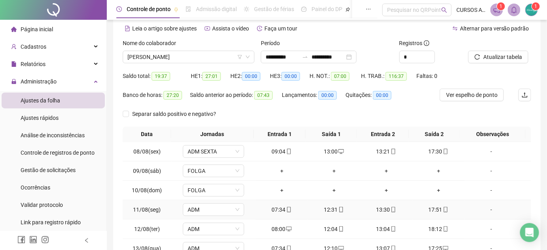
scroll to position [19, 0]
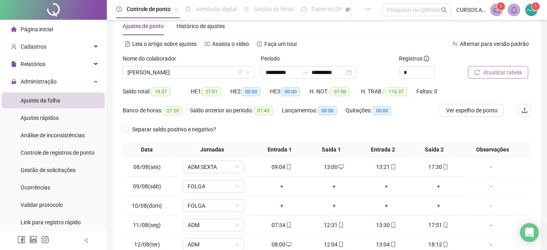
click at [481, 78] on button "Atualizar tabela" at bounding box center [498, 72] width 60 height 13
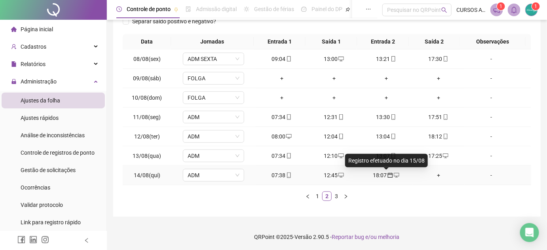
click at [387, 175] on icon "calendar" at bounding box center [390, 175] width 6 height 6
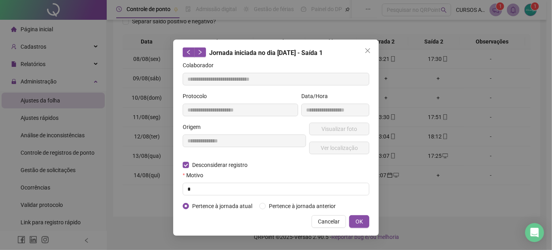
click at [362, 228] on div "**********" at bounding box center [276, 138] width 206 height 196
click at [361, 224] on span "OK" at bounding box center [360, 221] width 8 height 9
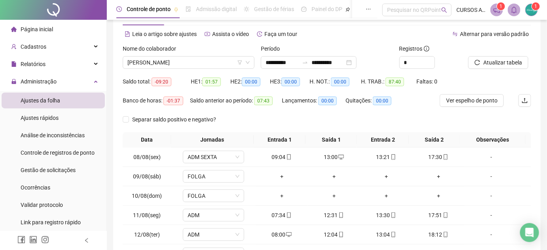
scroll to position [19, 0]
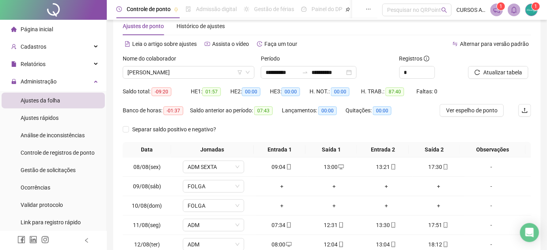
click at [504, 62] on div at bounding box center [489, 60] width 43 height 12
click at [496, 68] on span "Atualizar tabela" at bounding box center [502, 72] width 39 height 9
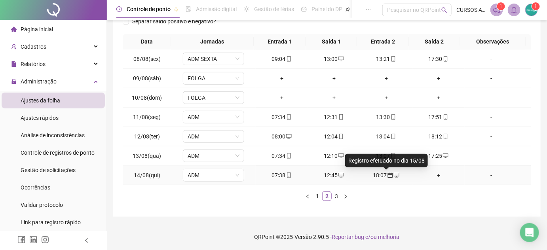
click at [386, 177] on span "calendar" at bounding box center [389, 175] width 6 height 6
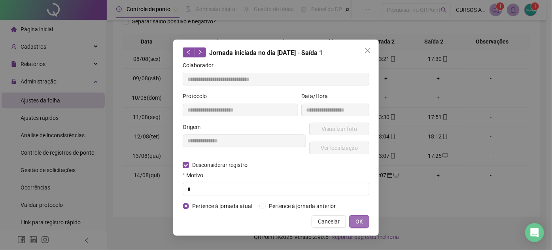
click at [356, 218] on span "OK" at bounding box center [360, 221] width 8 height 9
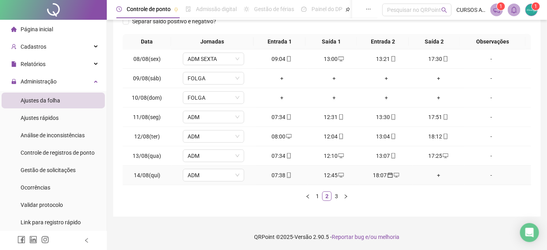
click at [372, 176] on div "18:07" at bounding box center [386, 175] width 46 height 9
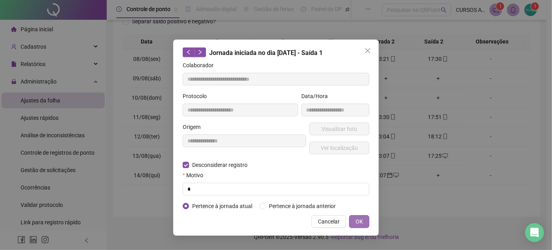
click at [361, 219] on span "OK" at bounding box center [360, 221] width 8 height 9
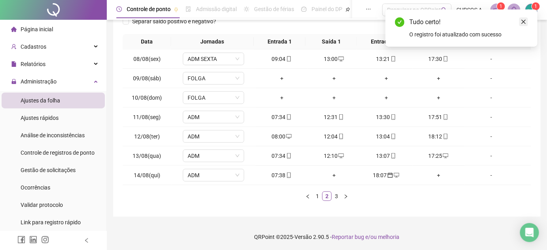
click at [522, 22] on icon "close" at bounding box center [523, 22] width 6 height 6
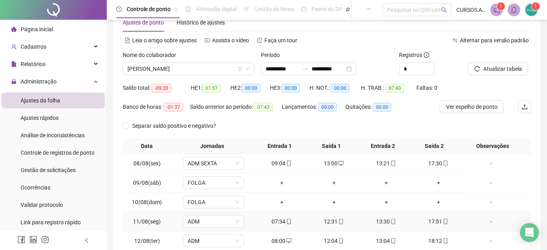
scroll to position [19, 0]
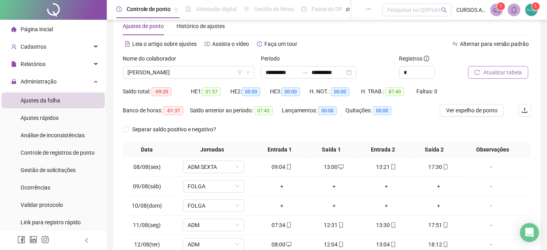
click at [505, 71] on span "Atualizar tabela" at bounding box center [502, 72] width 39 height 9
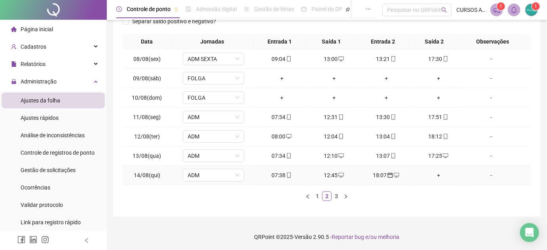
click at [387, 174] on icon "calendar" at bounding box center [390, 175] width 6 height 6
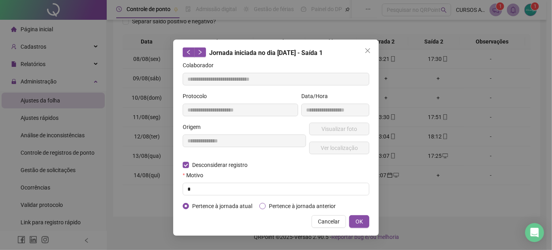
click at [267, 202] on span "Pertence à jornada anterior" at bounding box center [302, 206] width 73 height 9
click at [369, 221] on button "OK" at bounding box center [359, 221] width 20 height 13
click at [364, 219] on button "OK" at bounding box center [359, 221] width 20 height 13
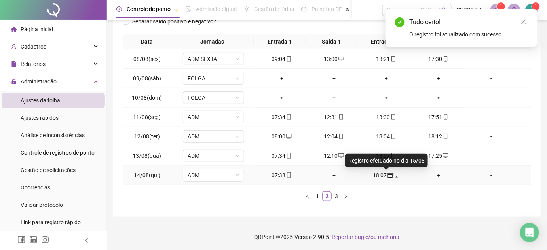
click at [388, 172] on icon "calendar" at bounding box center [390, 175] width 6 height 6
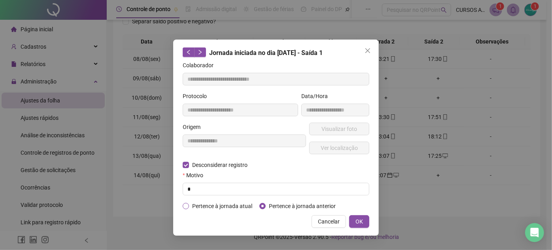
click at [189, 205] on span "Pertence à jornada atual" at bounding box center [222, 206] width 66 height 9
click at [354, 223] on button "OK" at bounding box center [359, 221] width 20 height 13
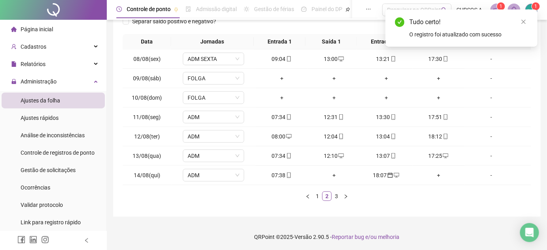
scroll to position [0, 0]
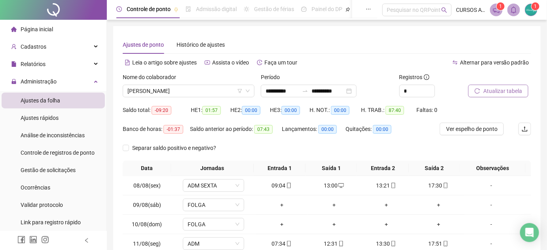
click at [498, 87] on span "Atualizar tabela" at bounding box center [502, 91] width 39 height 9
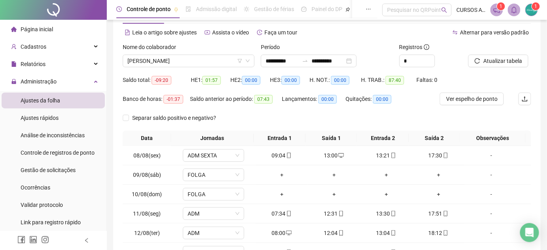
scroll to position [127, 0]
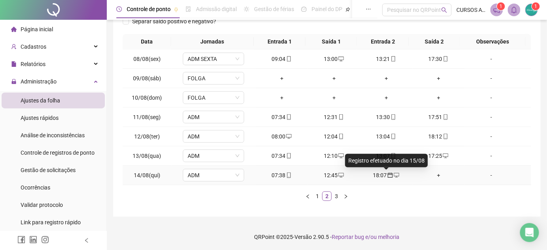
click at [387, 175] on icon "calendar" at bounding box center [390, 175] width 6 height 6
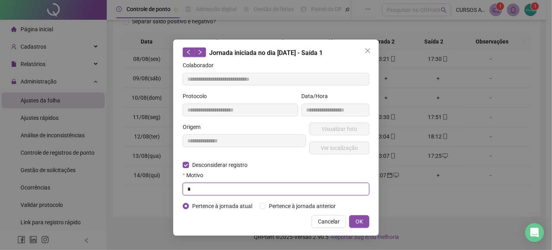
click at [252, 190] on input "*" at bounding box center [276, 189] width 187 height 13
type input "******"
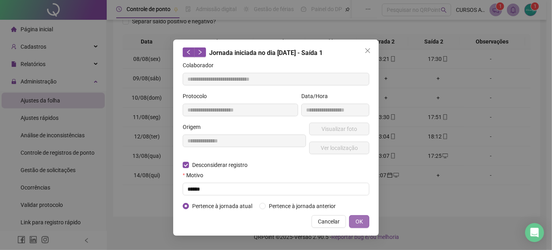
click at [363, 216] on button "OK" at bounding box center [359, 221] width 20 height 13
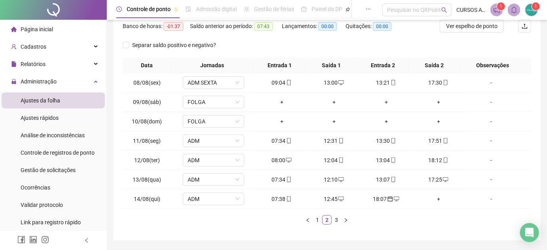
scroll to position [91, 0]
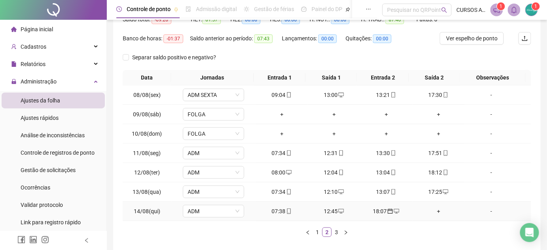
click at [393, 211] on span "desktop" at bounding box center [396, 211] width 6 height 6
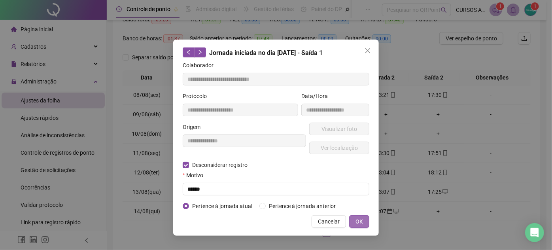
click at [359, 222] on span "OK" at bounding box center [360, 221] width 8 height 9
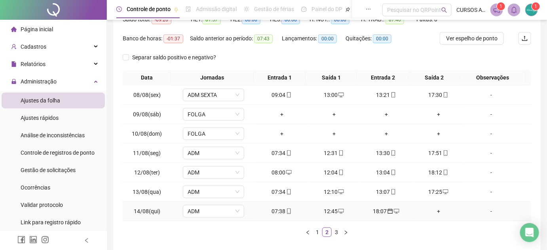
click at [435, 213] on div "+" at bounding box center [438, 211] width 46 height 9
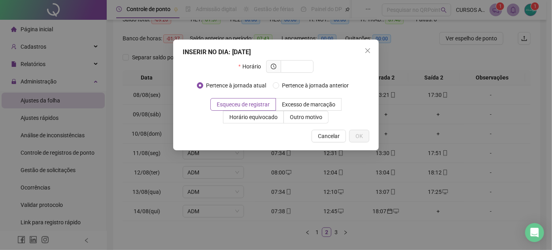
click at [366, 49] on icon "close" at bounding box center [368, 50] width 6 height 6
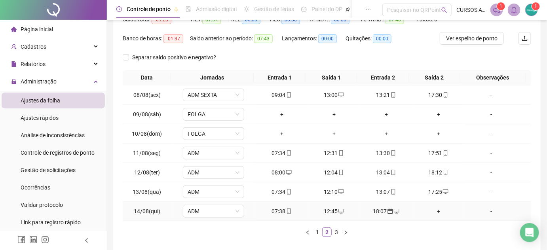
click at [377, 207] on div "18:07" at bounding box center [386, 211] width 46 height 9
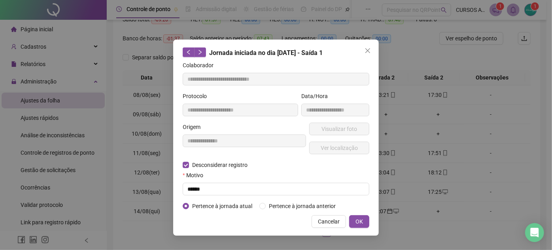
type input "**********"
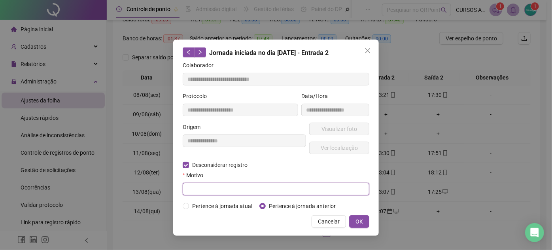
click at [291, 186] on input "text" at bounding box center [276, 189] width 187 height 13
type input "*"
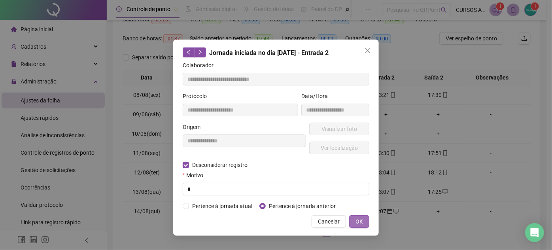
click at [361, 220] on span "OK" at bounding box center [360, 221] width 8 height 9
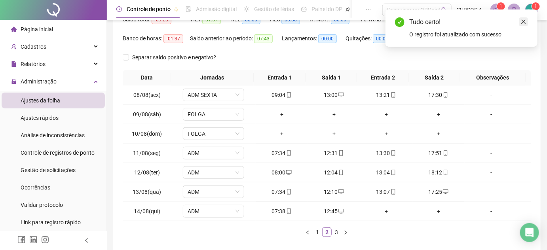
click at [520, 20] on icon "close" at bounding box center [523, 22] width 6 height 6
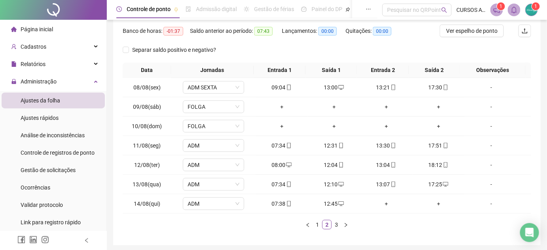
scroll to position [108, 0]
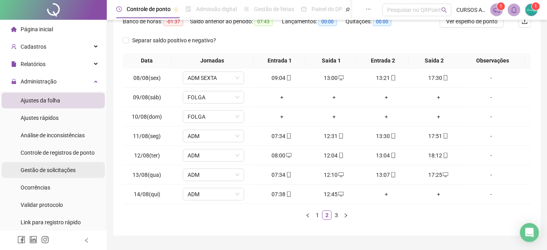
click at [73, 171] on span "Gestão de solicitações" at bounding box center [48, 170] width 55 height 6
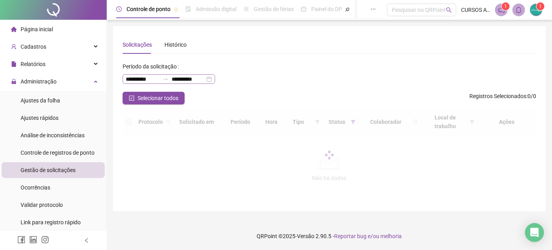
click at [215, 79] on div "**********" at bounding box center [169, 78] width 93 height 9
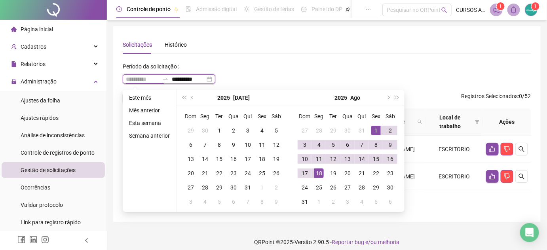
type input "**********"
click at [376, 129] on div "1" at bounding box center [375, 130] width 9 height 9
click at [215, 79] on div "**********" at bounding box center [169, 78] width 93 height 9
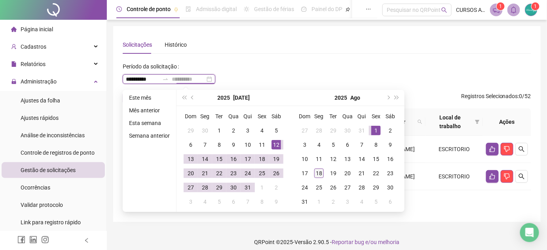
type input "**********"
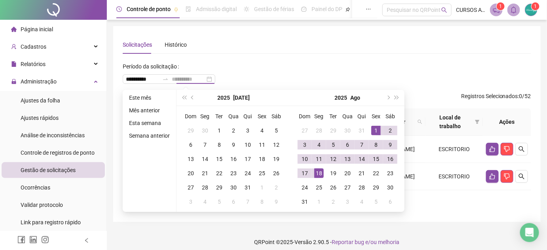
click at [315, 172] on div "18" at bounding box center [318, 172] width 9 height 9
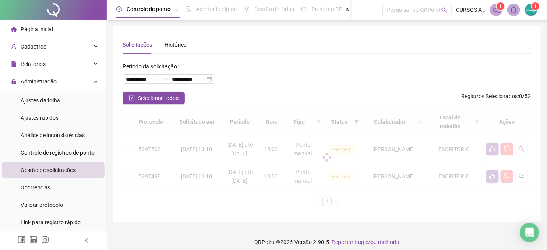
click at [406, 74] on div "**********" at bounding box center [327, 76] width 408 height 32
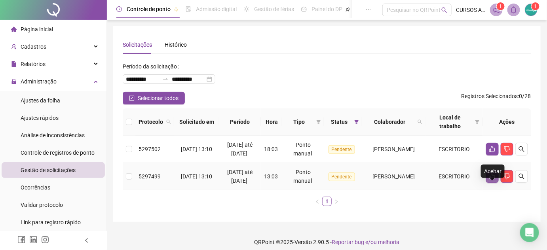
click at [494, 180] on icon "like" at bounding box center [492, 176] width 6 height 6
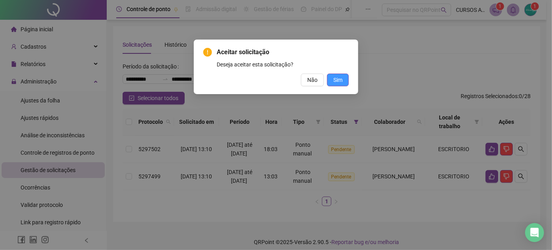
click at [343, 82] on button "Sim" at bounding box center [338, 80] width 22 height 13
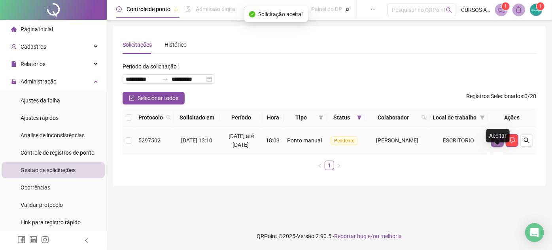
click at [496, 144] on icon "like" at bounding box center [497, 140] width 6 height 6
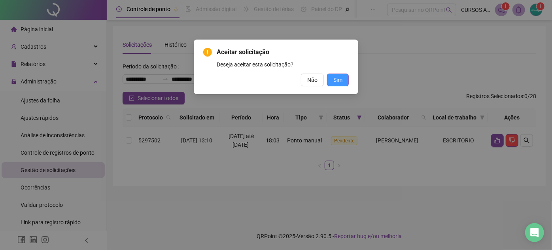
click at [345, 77] on button "Sim" at bounding box center [338, 80] width 22 height 13
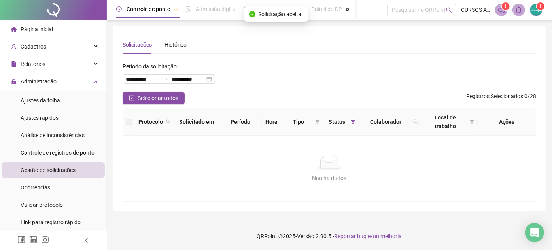
click at [69, 92] on ul "Ajustes da folha Ajustes rápidos Análise de inconsistências Controle de registr…" at bounding box center [53, 161] width 106 height 141
click at [69, 104] on li "Ajustes da folha" at bounding box center [53, 101] width 103 height 16
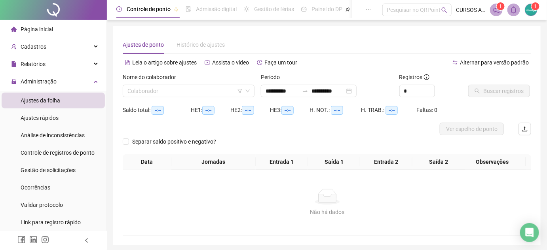
click at [208, 81] on div "Nome do colaborador" at bounding box center [189, 79] width 132 height 12
click at [210, 89] on input "search" at bounding box center [184, 91] width 115 height 12
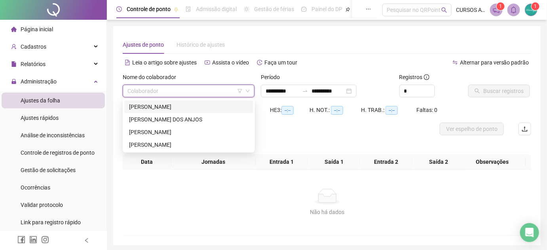
click at [204, 107] on div "[PERSON_NAME]" at bounding box center [188, 106] width 119 height 9
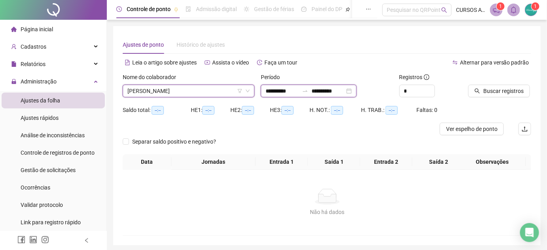
click at [344, 93] on input "**********" at bounding box center [327, 91] width 33 height 9
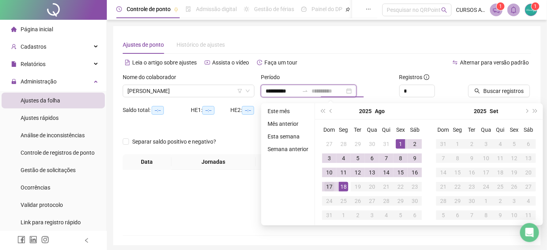
type input "**********"
click at [324, 186] on div "17" at bounding box center [328, 186] width 9 height 9
type input "**********"
click at [457, 75] on div "Registros" at bounding box center [430, 79] width 63 height 12
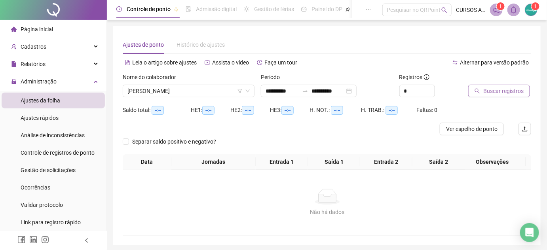
click at [490, 89] on span "Buscar registros" at bounding box center [503, 91] width 40 height 9
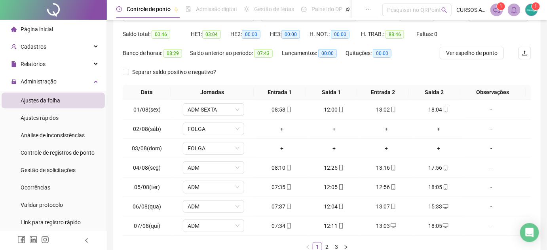
scroll to position [127, 0]
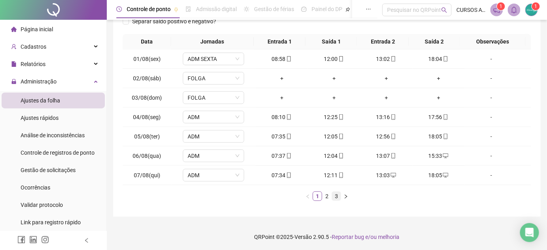
click at [339, 199] on link "3" at bounding box center [336, 196] width 9 height 9
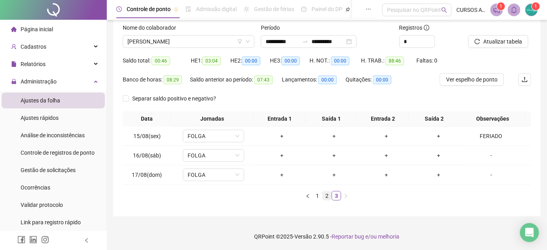
click at [325, 192] on link "2" at bounding box center [326, 195] width 9 height 9
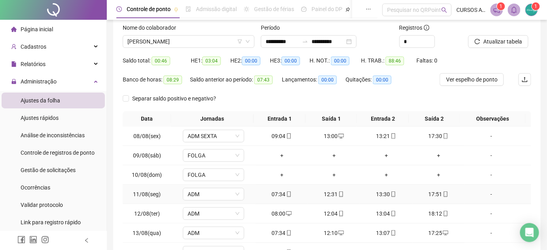
scroll to position [127, 0]
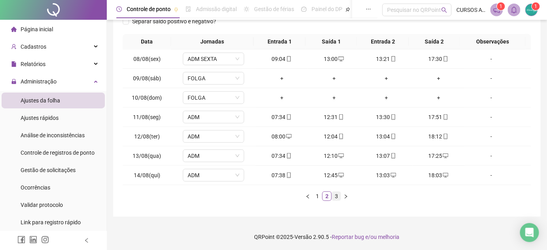
click at [333, 197] on link "3" at bounding box center [336, 196] width 9 height 9
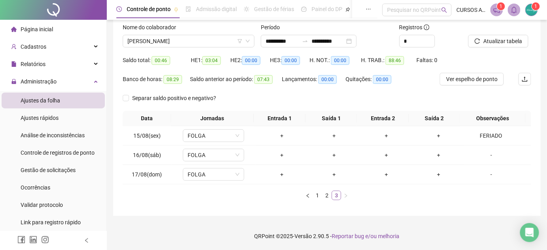
scroll to position [49, 0]
click at [514, 40] on span "Atualizar tabela" at bounding box center [502, 41] width 39 height 9
click at [509, 44] on span "Atualizar tabela" at bounding box center [502, 41] width 39 height 9
click at [53, 172] on span "Gestão de solicitações" at bounding box center [48, 170] width 55 height 6
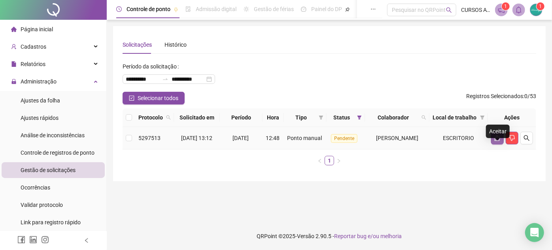
click at [496, 141] on icon "like" at bounding box center [497, 138] width 6 height 6
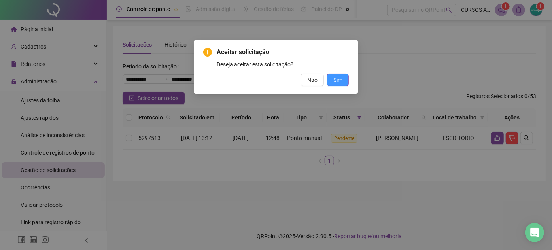
click at [338, 79] on span "Sim" at bounding box center [337, 80] width 9 height 9
click at [344, 78] on button "Sim" at bounding box center [338, 80] width 22 height 13
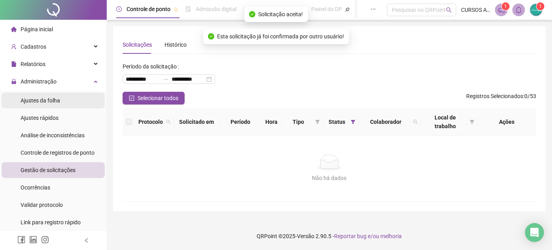
click at [70, 101] on li "Ajustes da folha" at bounding box center [53, 101] width 103 height 16
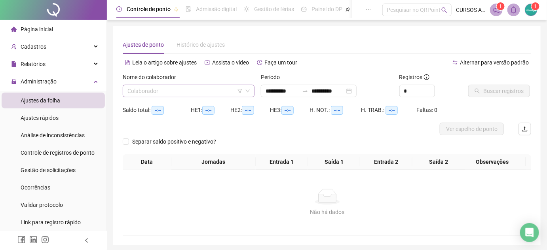
click at [212, 86] on input "search" at bounding box center [184, 91] width 115 height 12
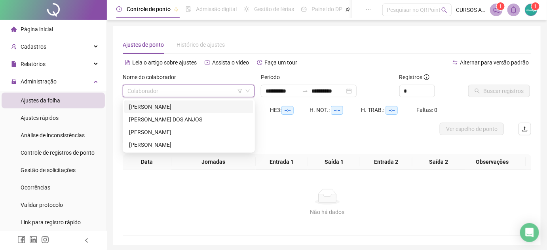
click at [215, 108] on div "[PERSON_NAME]" at bounding box center [188, 106] width 119 height 9
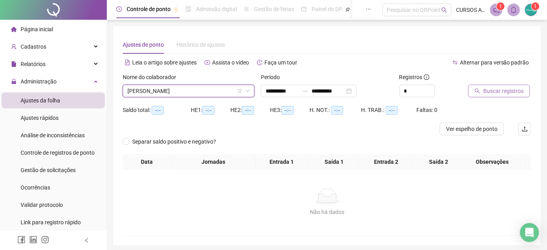
click at [483, 92] on span "Buscar registros" at bounding box center [503, 91] width 40 height 9
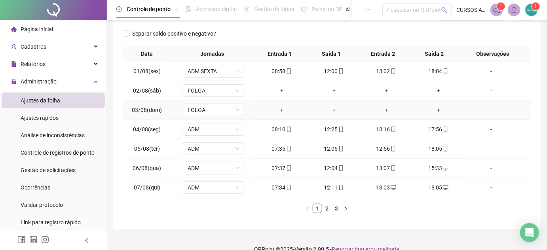
scroll to position [127, 0]
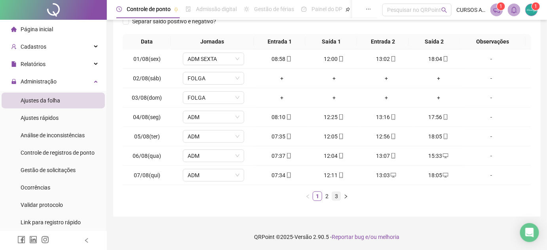
click at [333, 195] on link "3" at bounding box center [336, 196] width 9 height 9
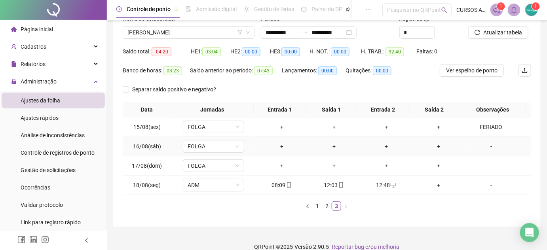
scroll to position [0, 0]
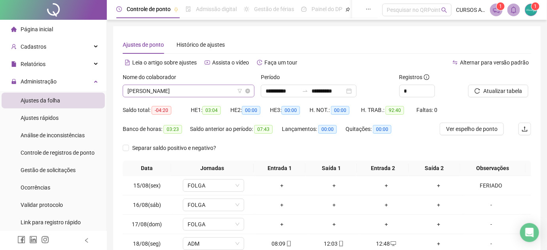
click at [222, 91] on span "[PERSON_NAME]" at bounding box center [188, 91] width 122 height 12
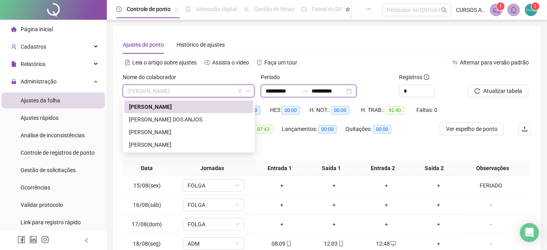
click at [344, 87] on input "**********" at bounding box center [327, 91] width 33 height 9
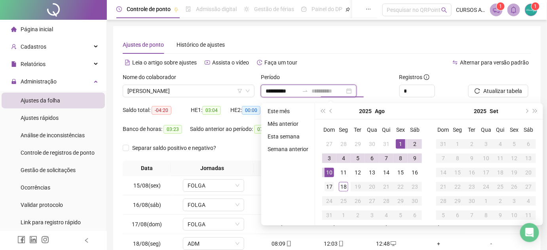
type input "**********"
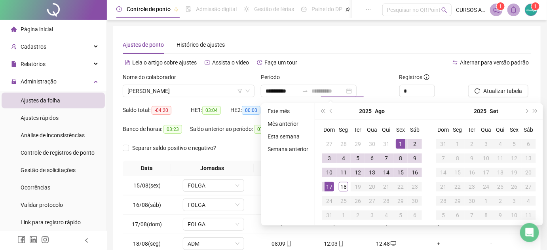
click at [329, 186] on div "17" at bounding box center [328, 186] width 9 height 9
type input "**********"
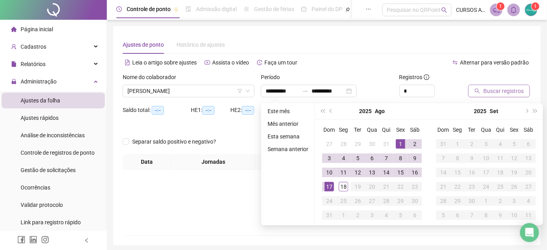
click at [509, 87] on span "Buscar registros" at bounding box center [503, 91] width 40 height 9
